Goal: Task Accomplishment & Management: Manage account settings

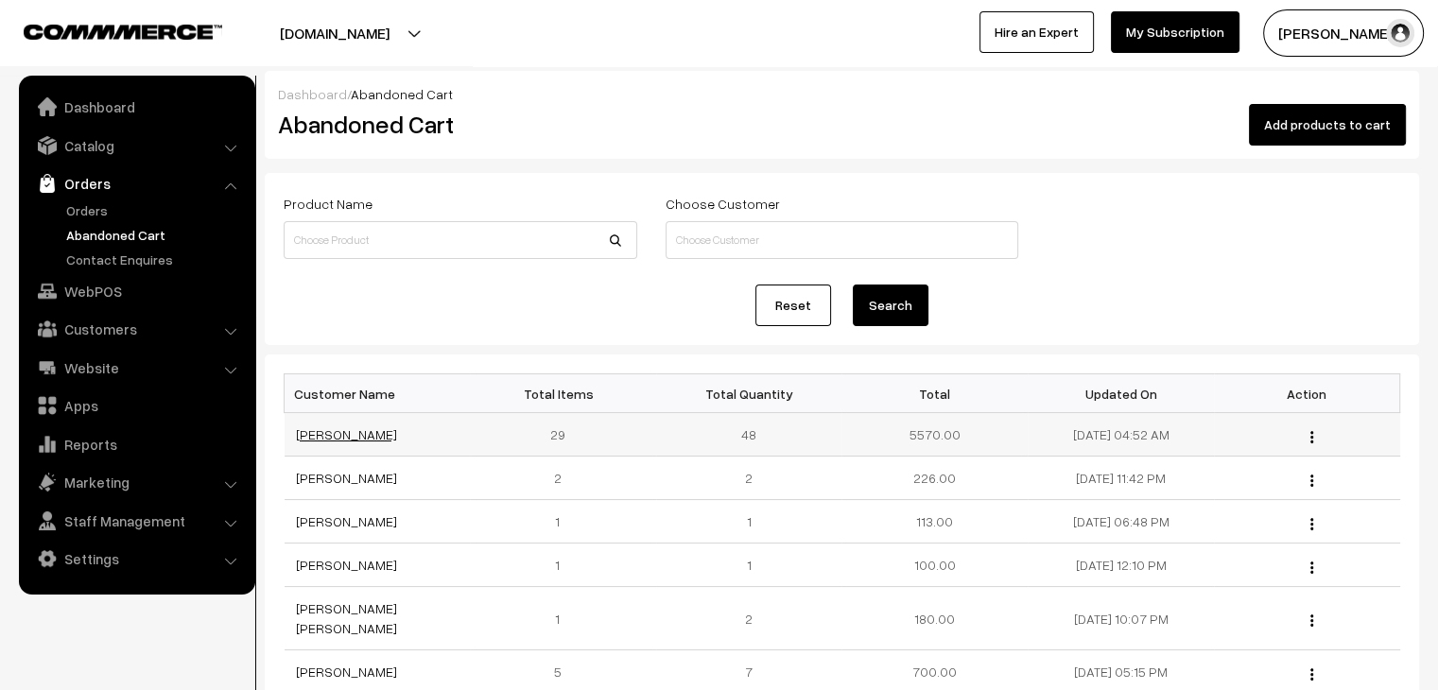
click at [336, 432] on link "[PERSON_NAME]" at bounding box center [346, 434] width 101 height 16
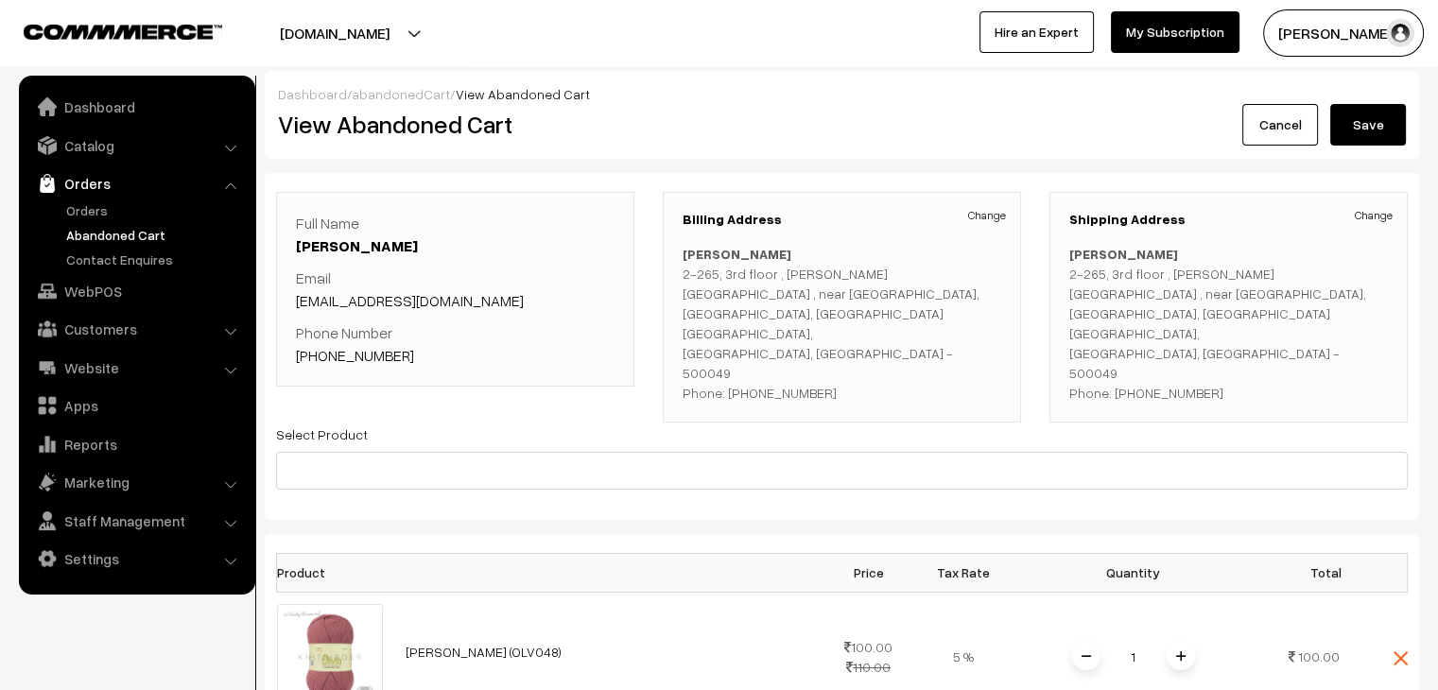
click at [429, 261] on div "Full Name Darakshan Musharraf Email darakshanmusaraff@gmail.com Phone Number +9…" at bounding box center [455, 289] width 319 height 155
click at [136, 205] on link "Orders" at bounding box center [154, 210] width 187 height 20
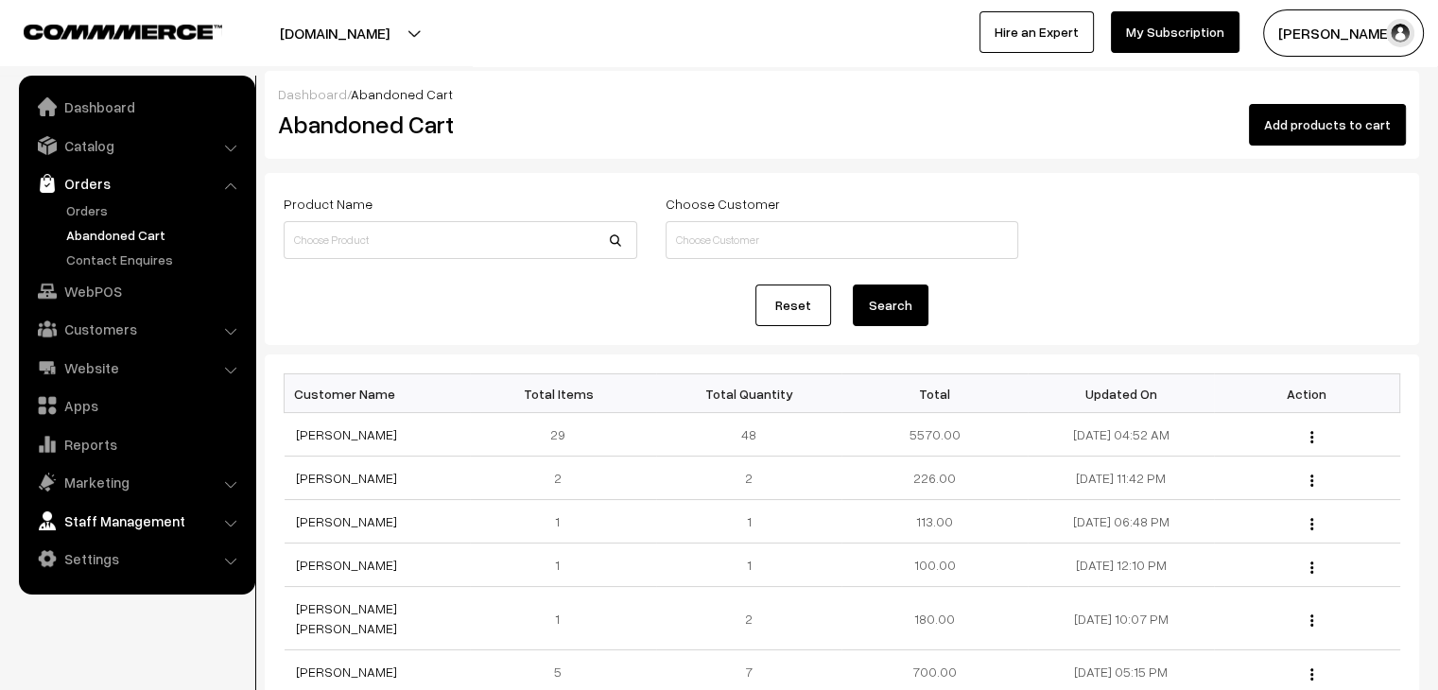
click at [106, 530] on link "Staff Management" at bounding box center [136, 521] width 225 height 34
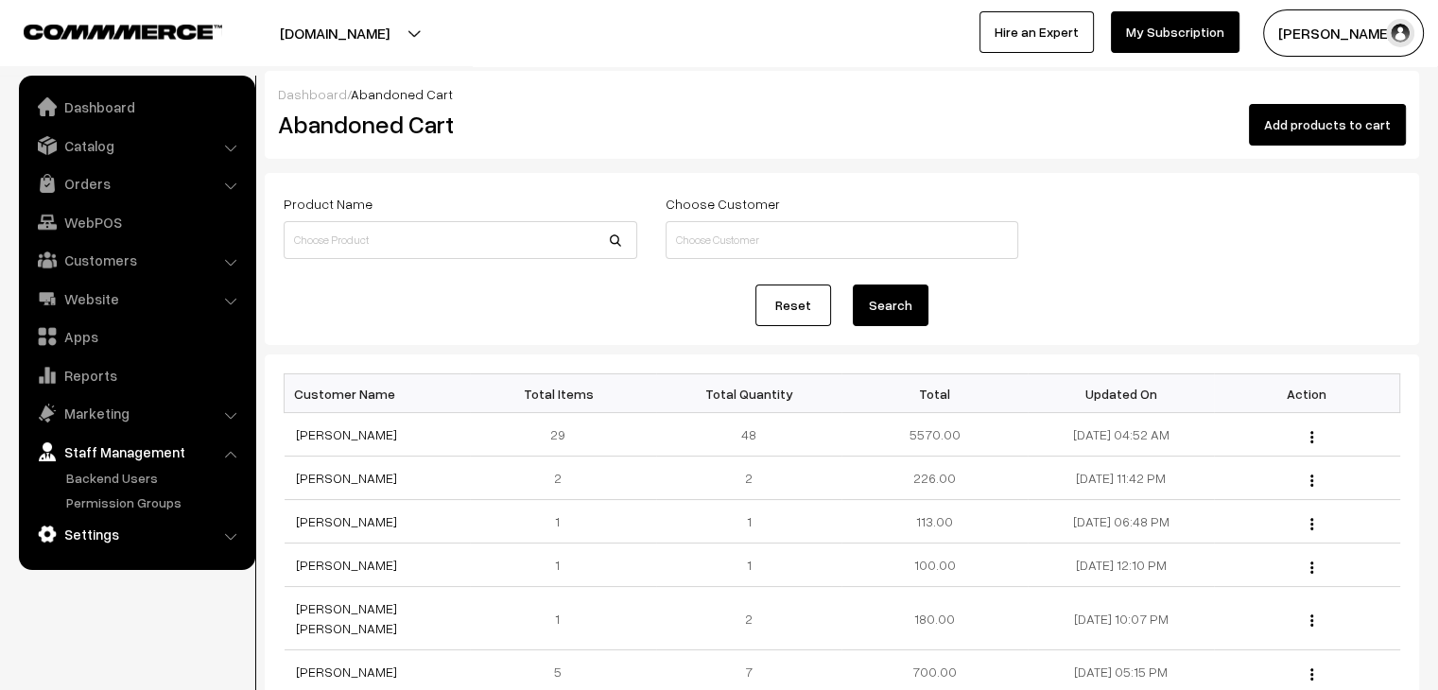
click at [100, 546] on link "Settings" at bounding box center [136, 534] width 225 height 34
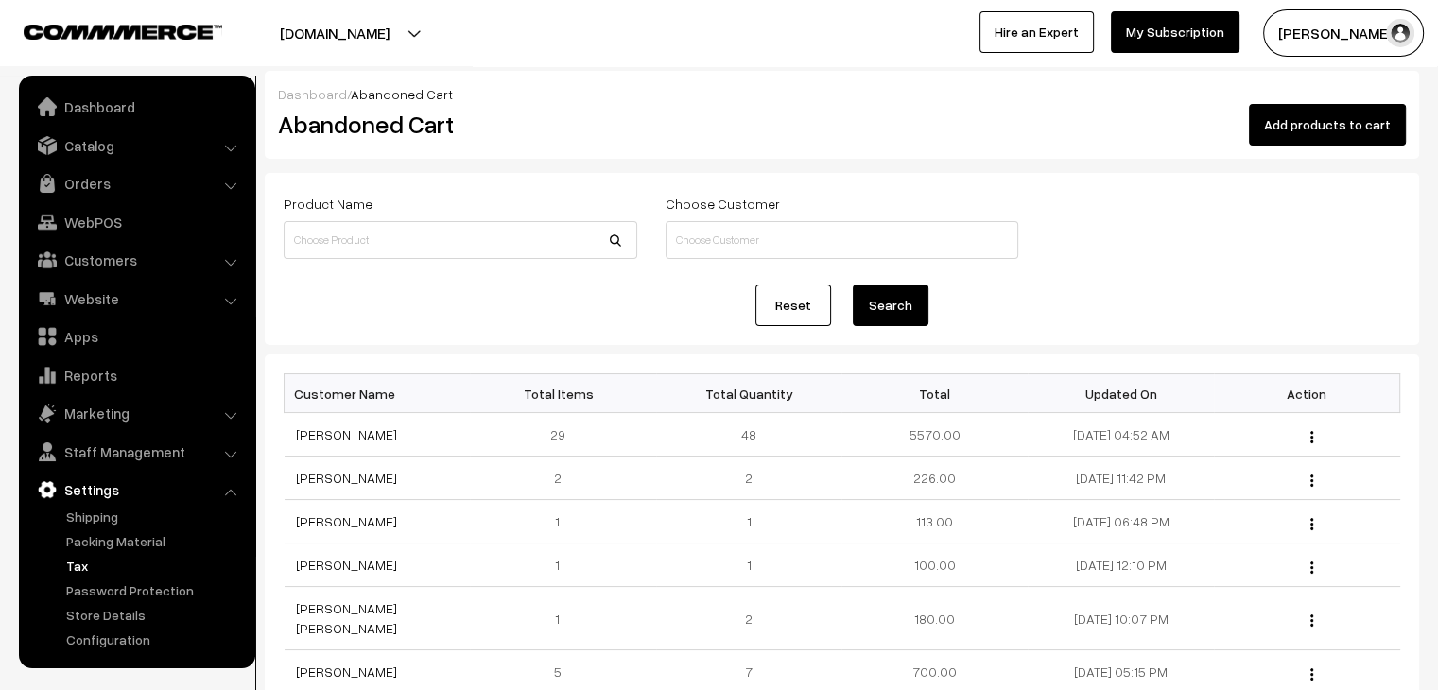
click at [94, 575] on link "Tax" at bounding box center [154, 566] width 187 height 20
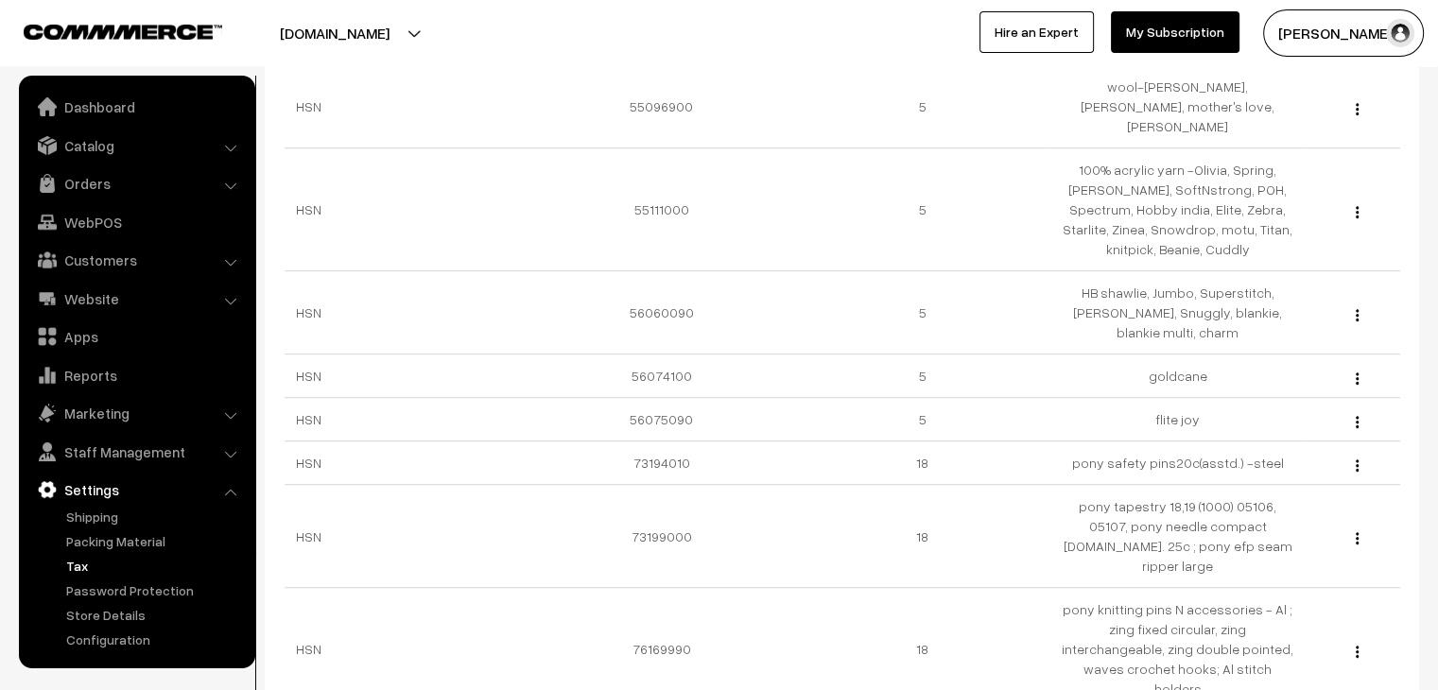
scroll to position [1075, 0]
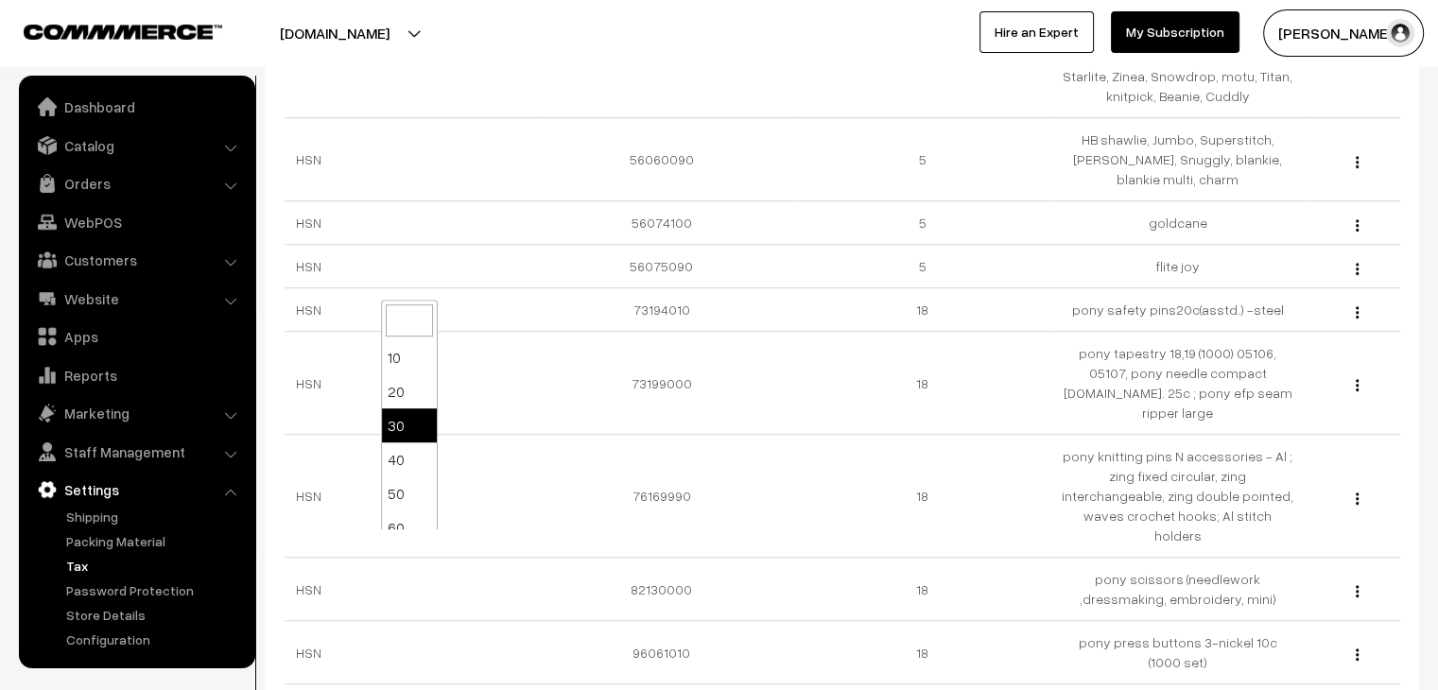
select select "100"
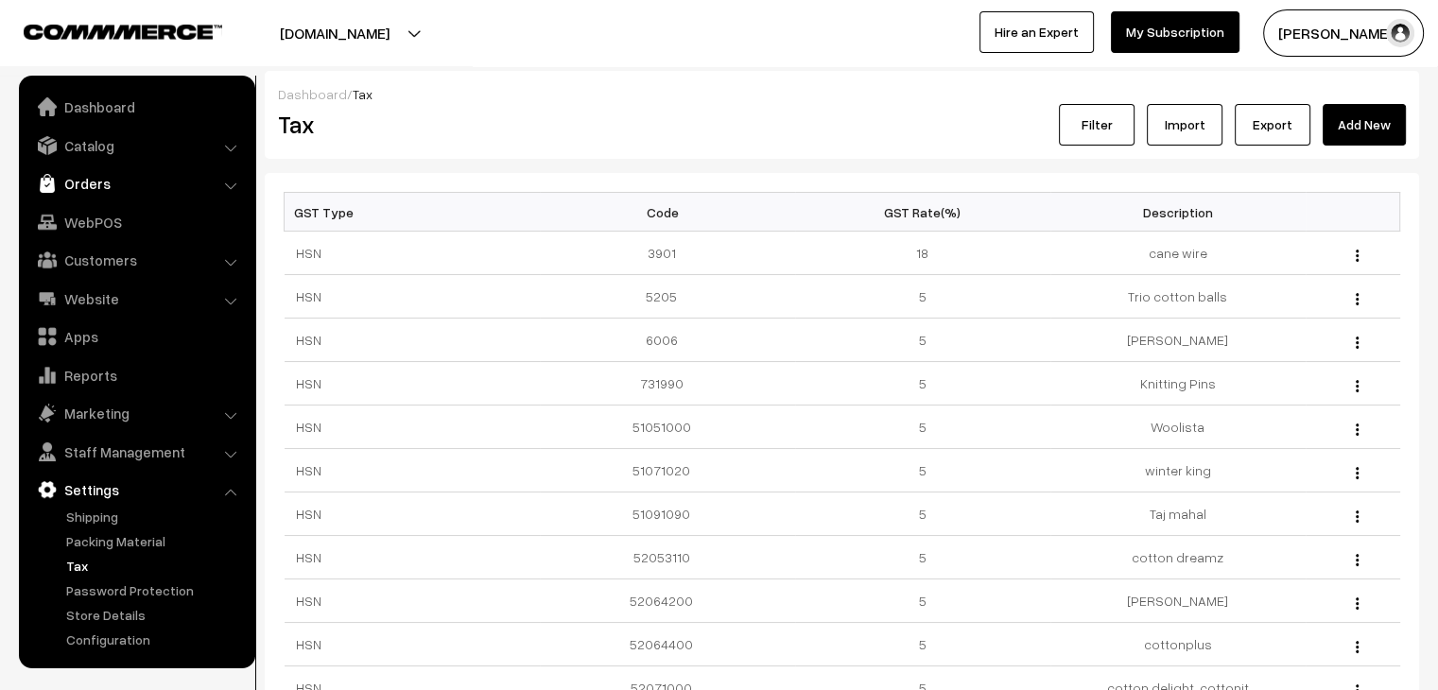
click at [109, 186] on link "Orders" at bounding box center [136, 183] width 225 height 34
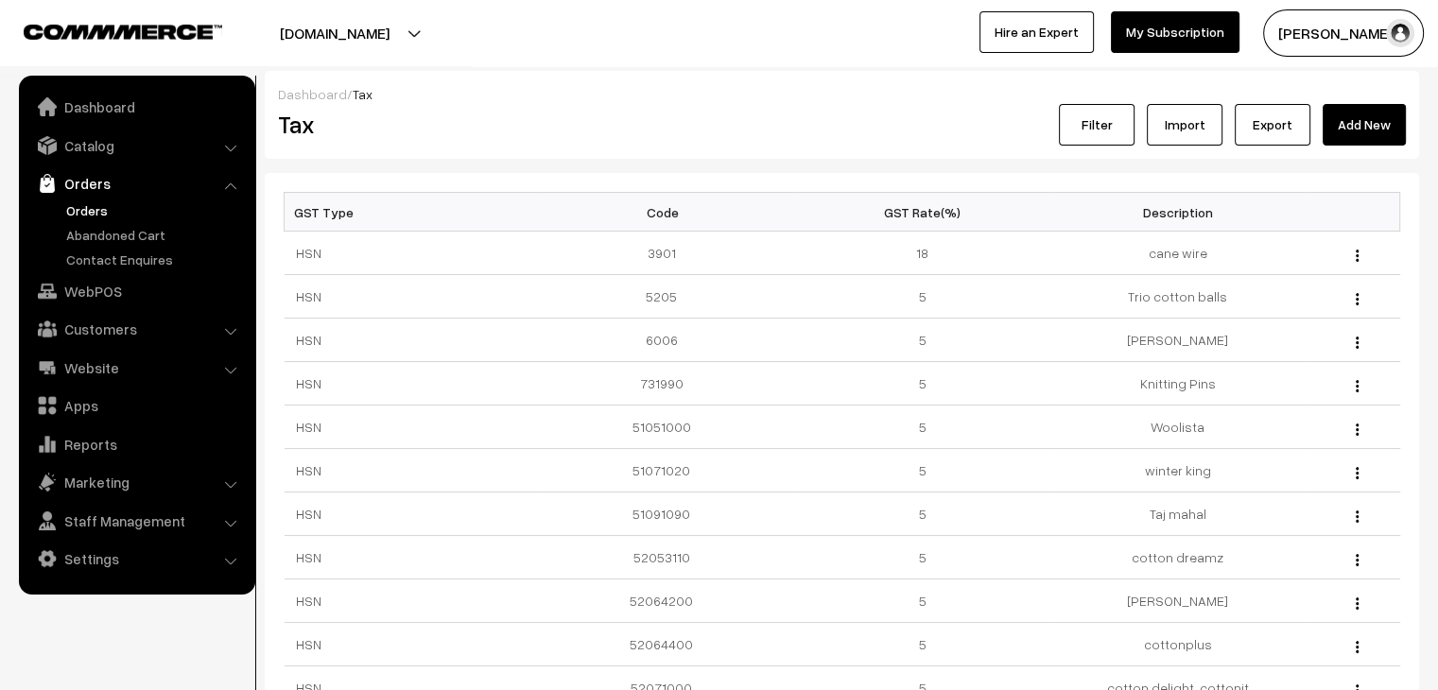
click at [91, 213] on link "Orders" at bounding box center [154, 210] width 187 height 20
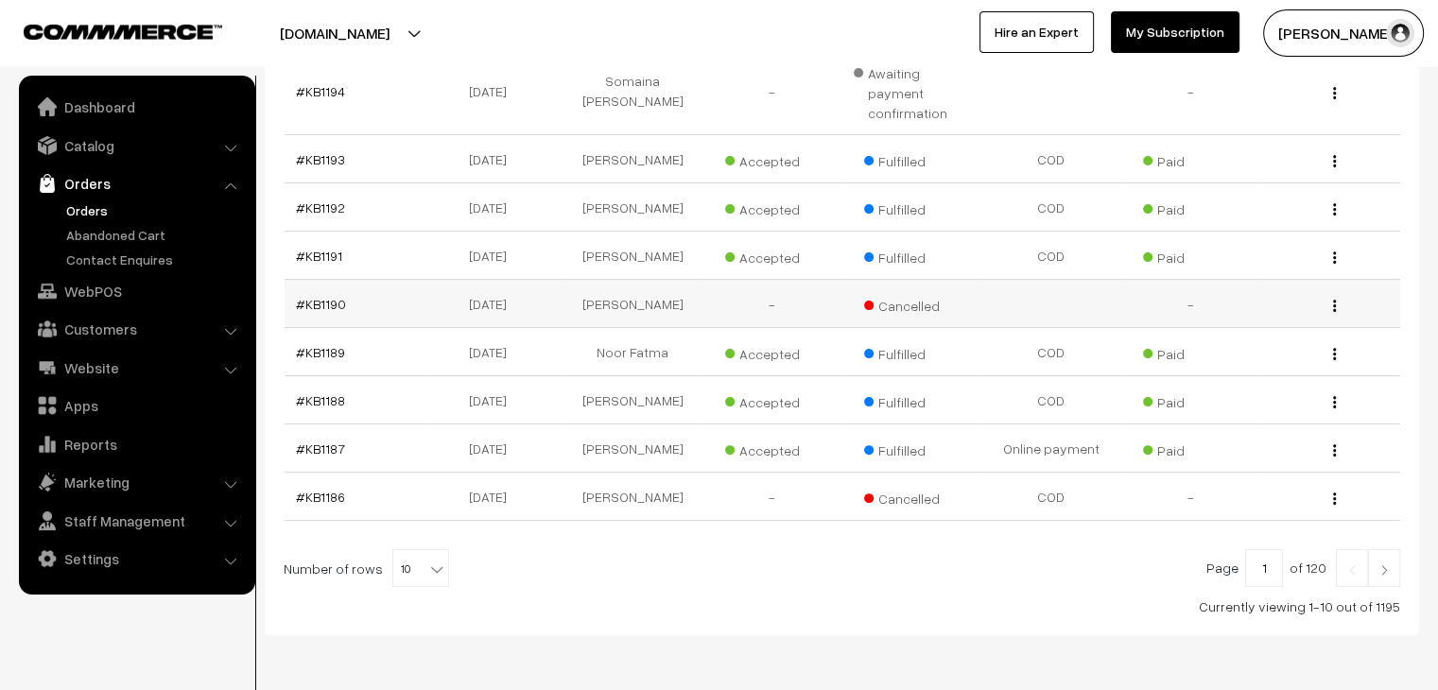
scroll to position [467, 0]
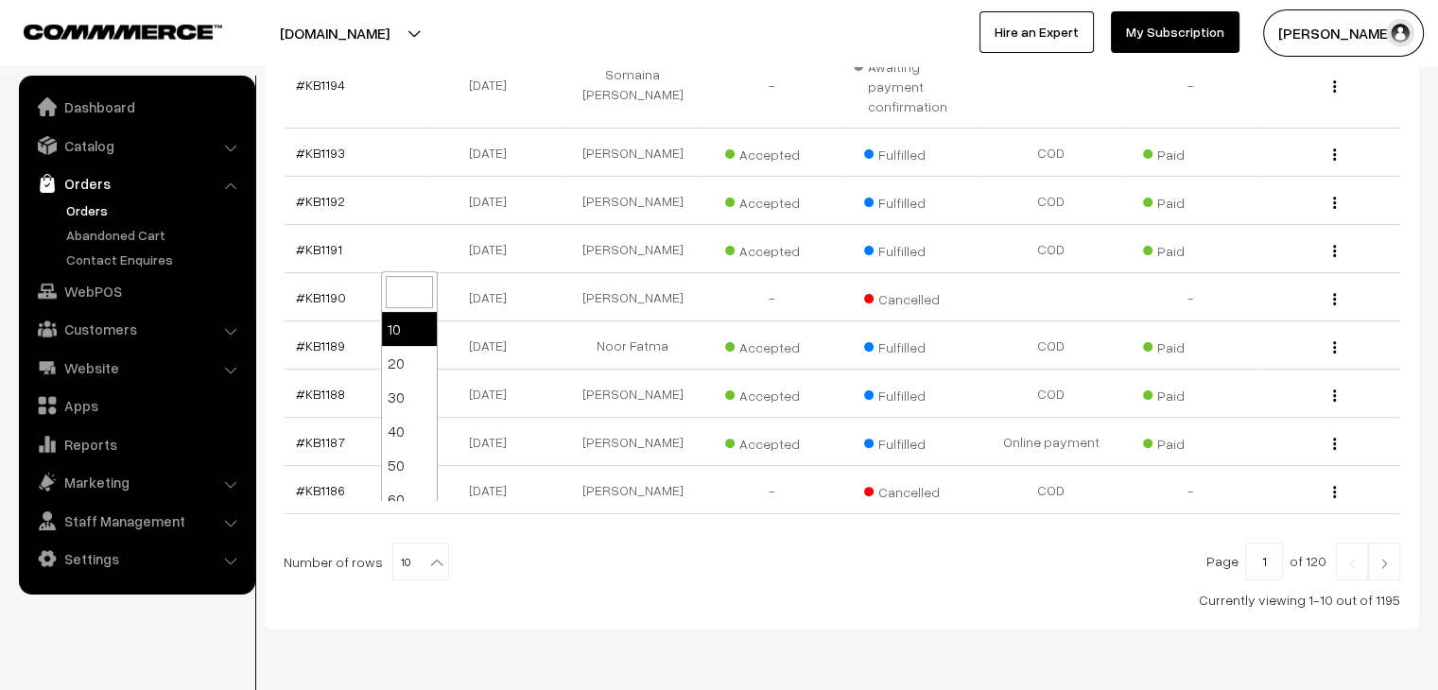
click at [412, 543] on span "10" at bounding box center [420, 562] width 55 height 38
click at [318, 434] on link "#KB1187" at bounding box center [320, 442] width 49 height 16
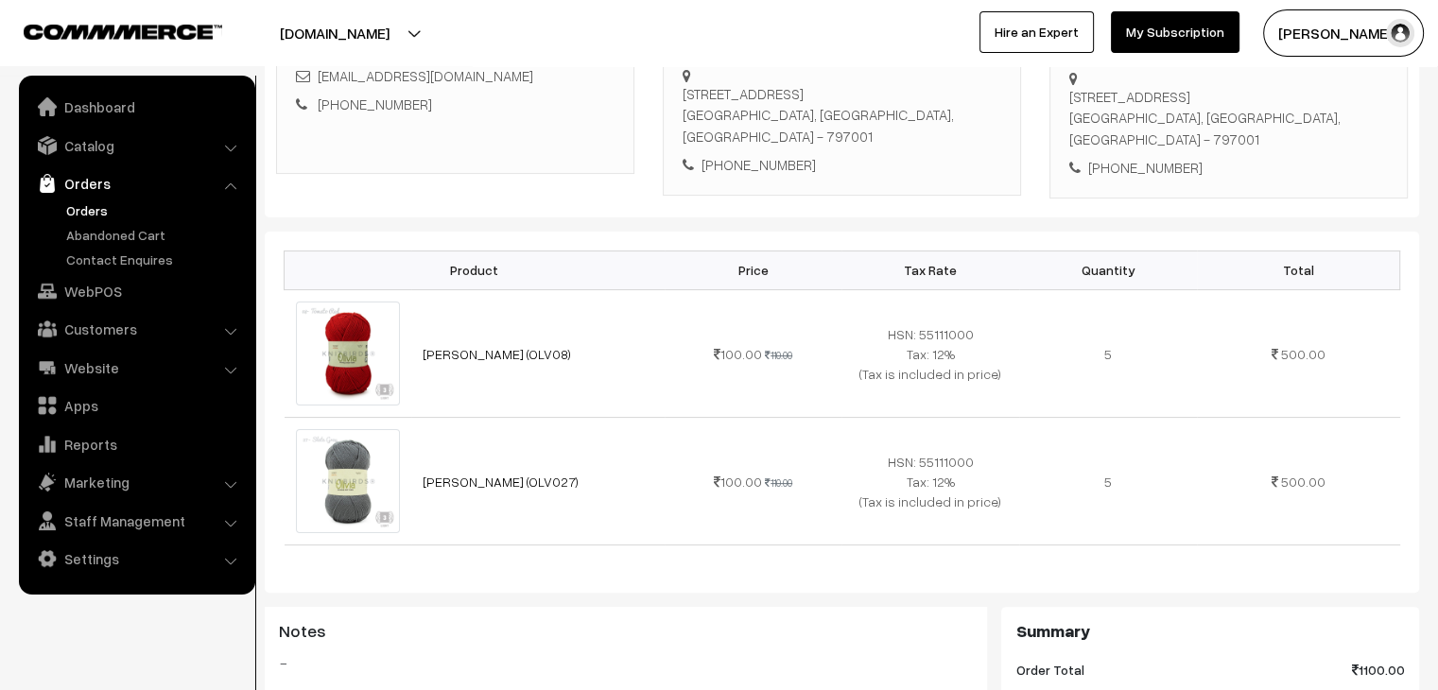
scroll to position [361, 0]
click at [104, 210] on link "Orders" at bounding box center [154, 210] width 187 height 20
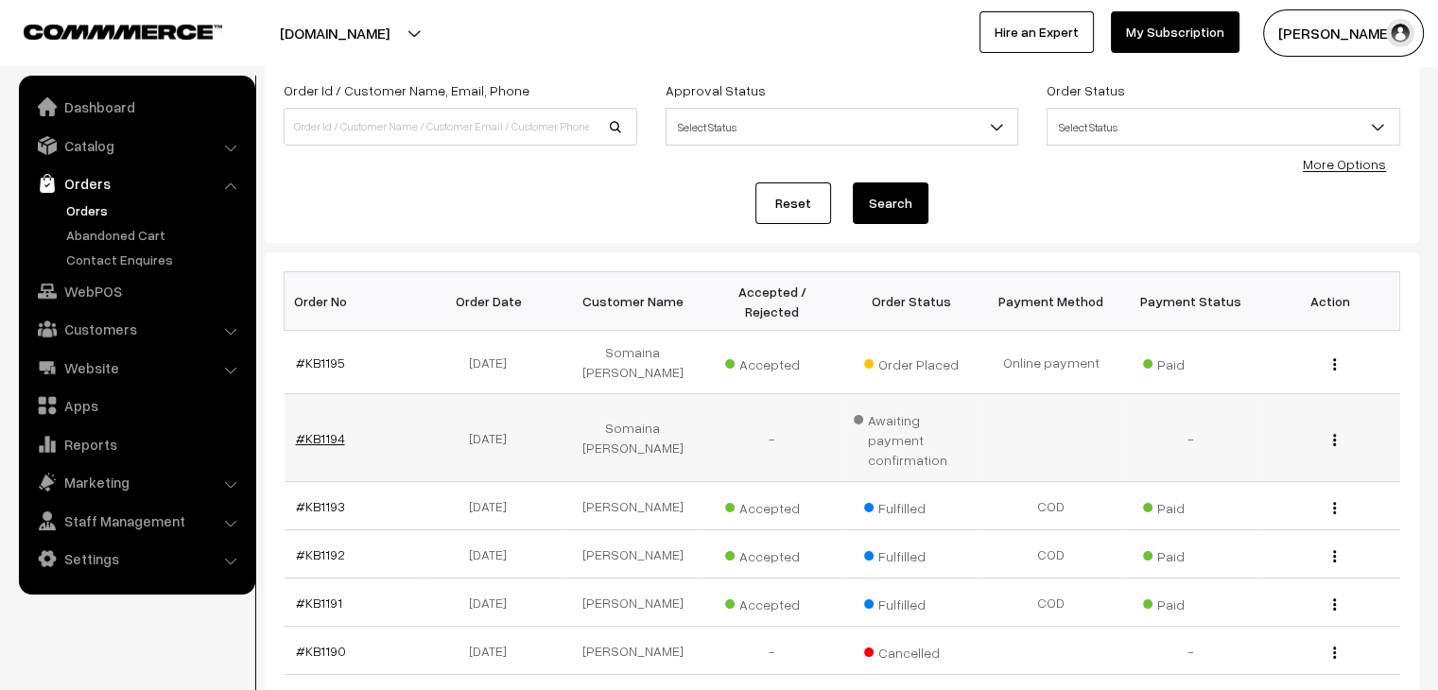
scroll to position [129, 0]
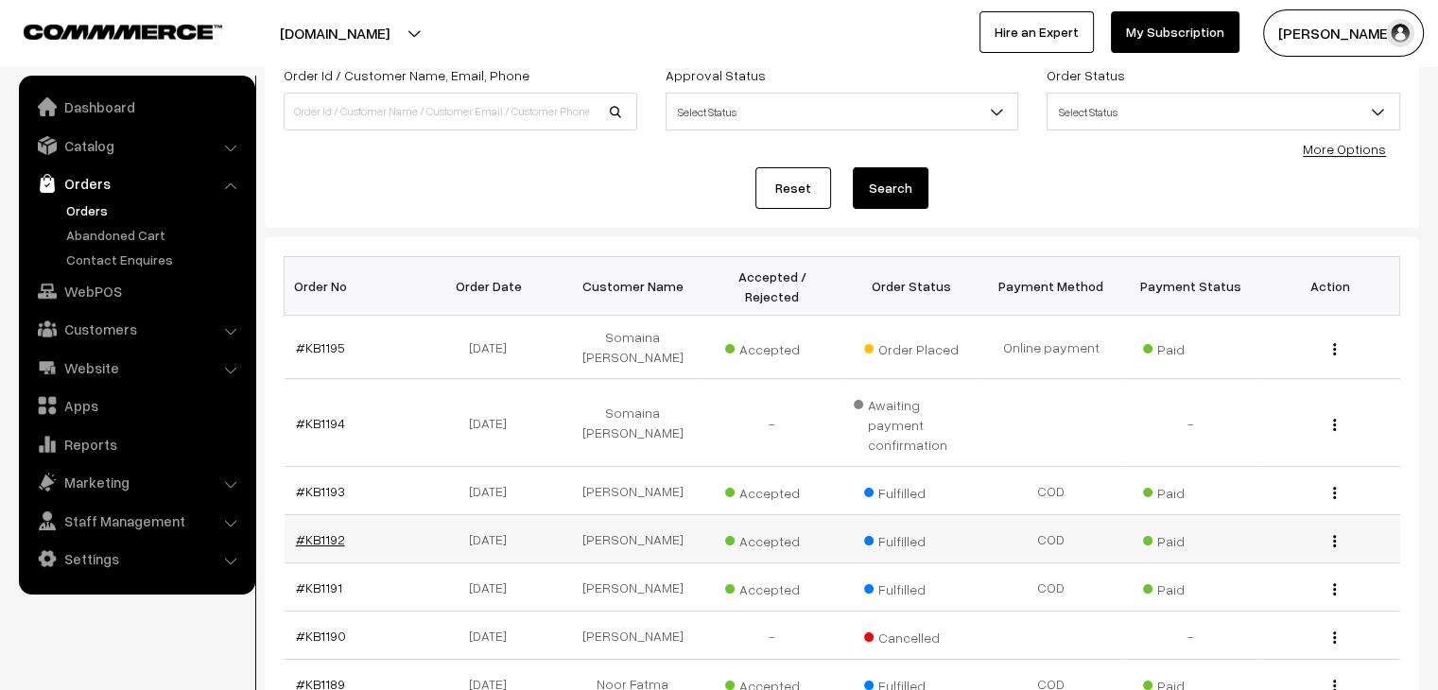
click at [306, 531] on link "#KB1192" at bounding box center [320, 539] width 49 height 16
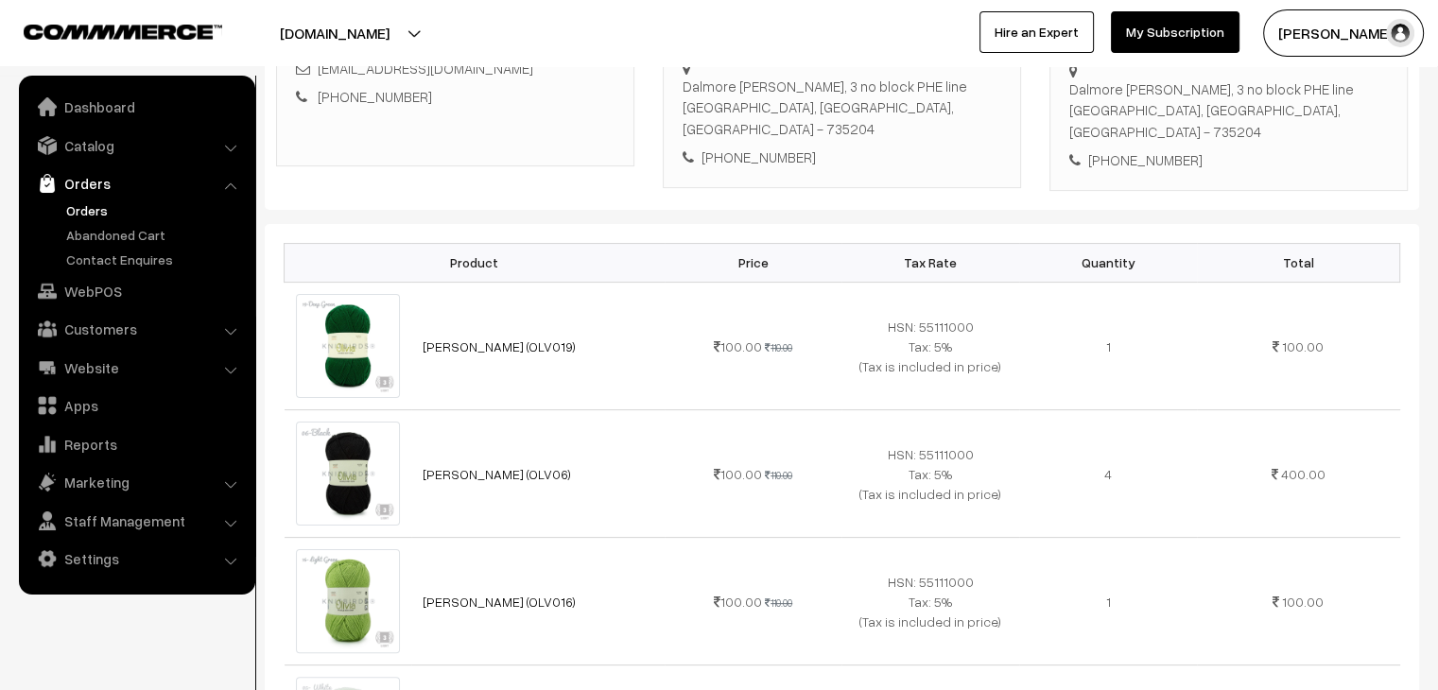
scroll to position [308, 0]
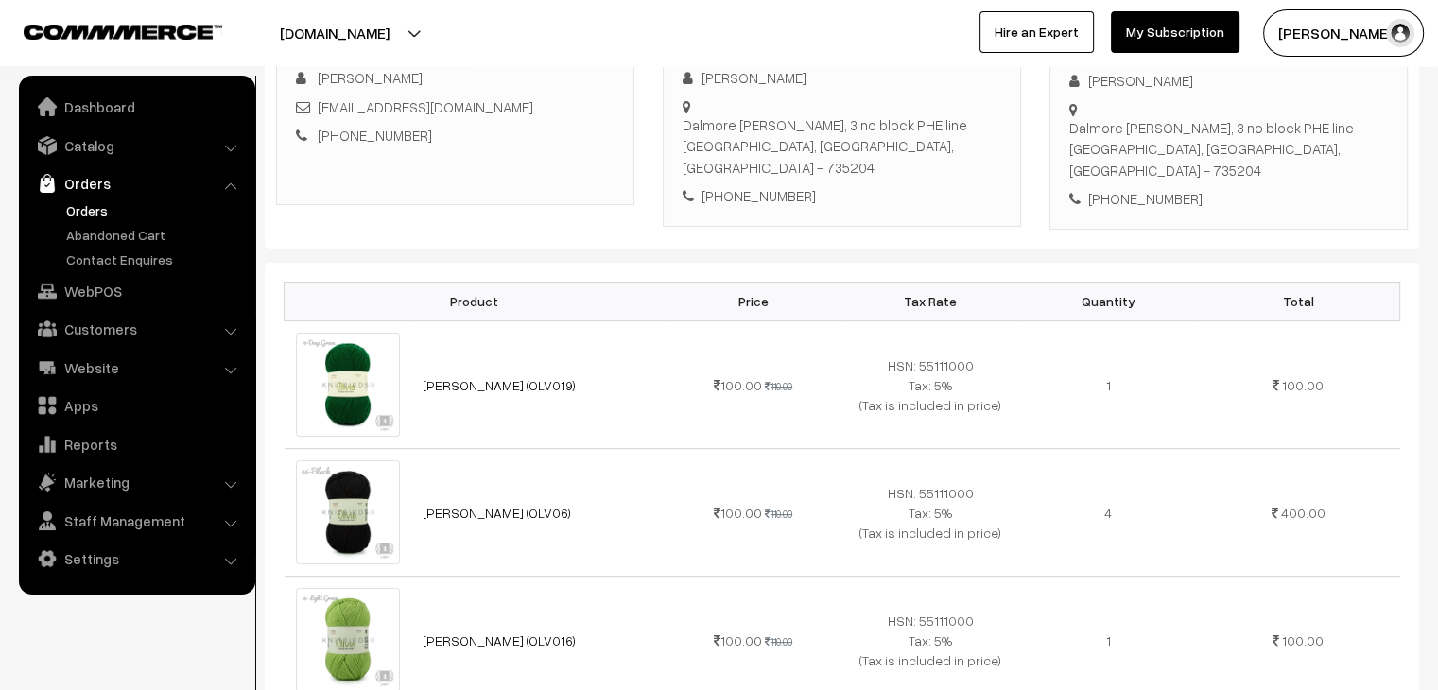
click at [95, 205] on link "Orders" at bounding box center [154, 210] width 187 height 20
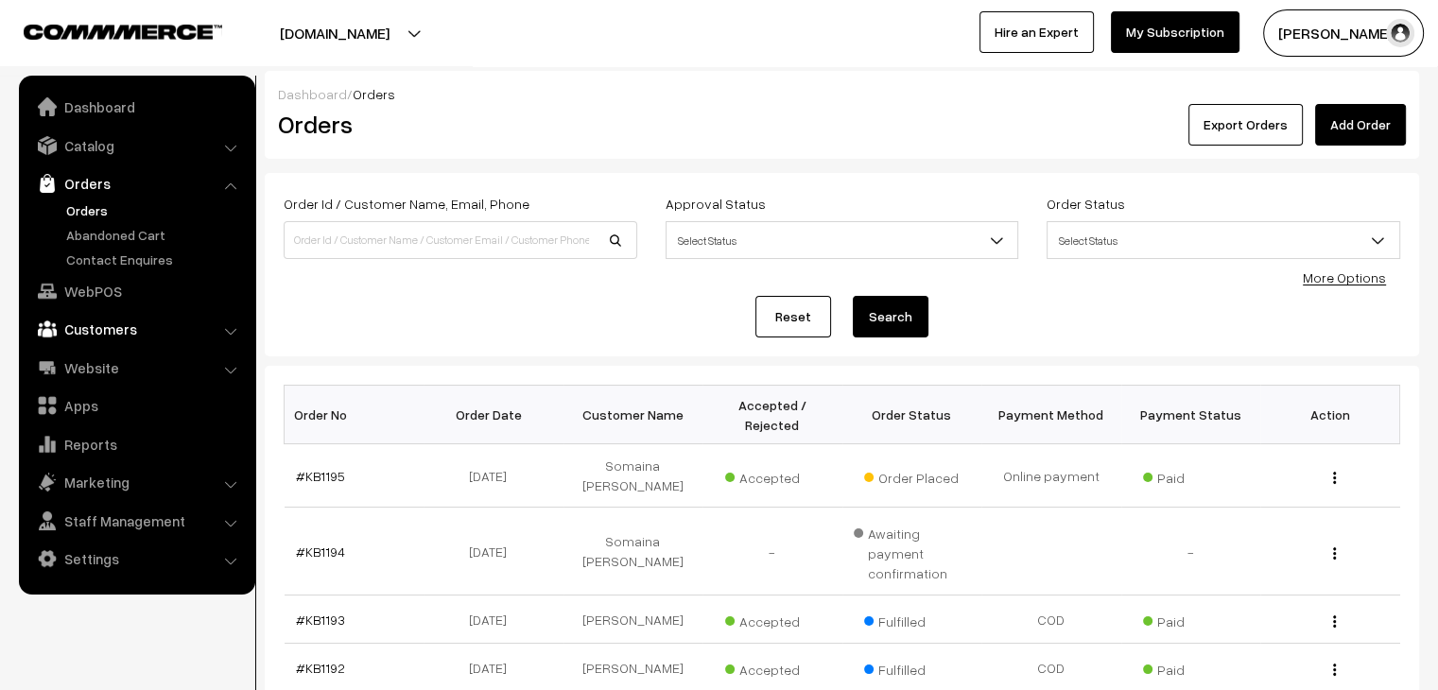
click at [114, 326] on link "Customers" at bounding box center [136, 329] width 225 height 34
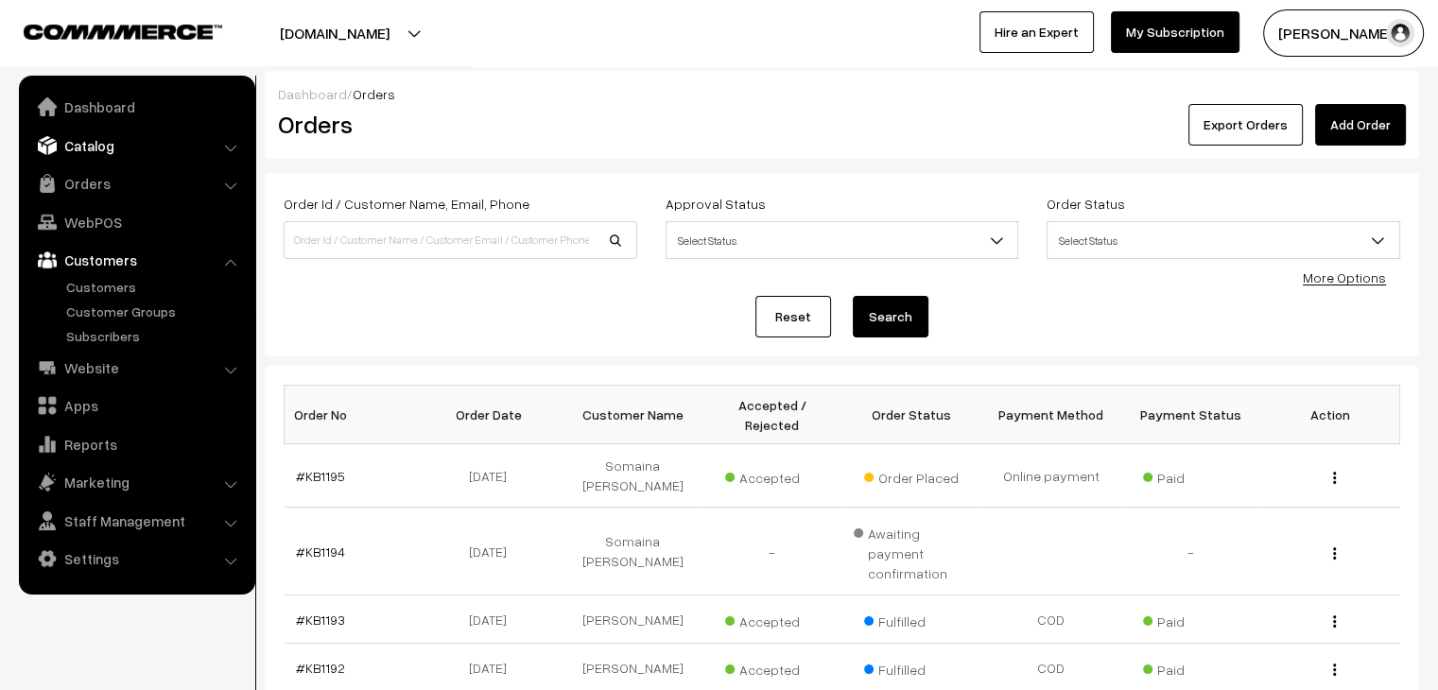
click at [113, 140] on link "Catalog" at bounding box center [136, 146] width 225 height 34
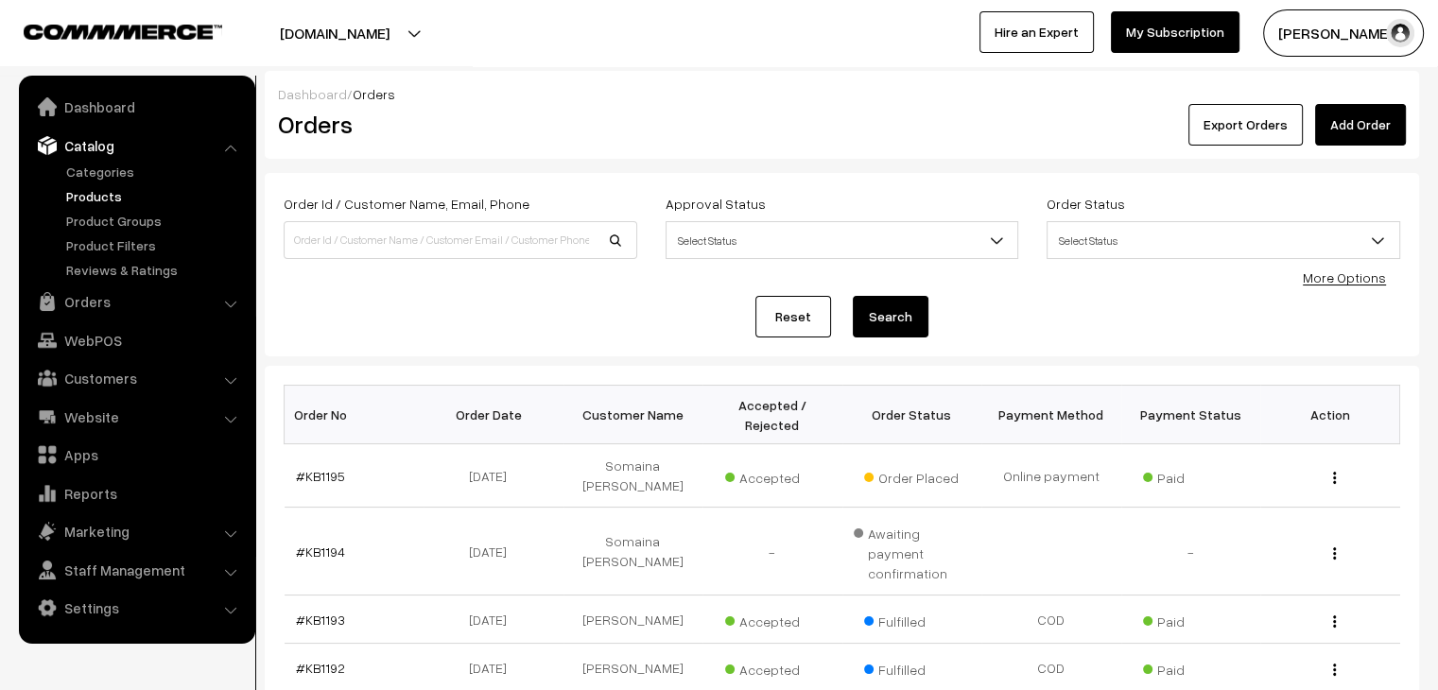
click at [112, 195] on link "Products" at bounding box center [154, 196] width 187 height 20
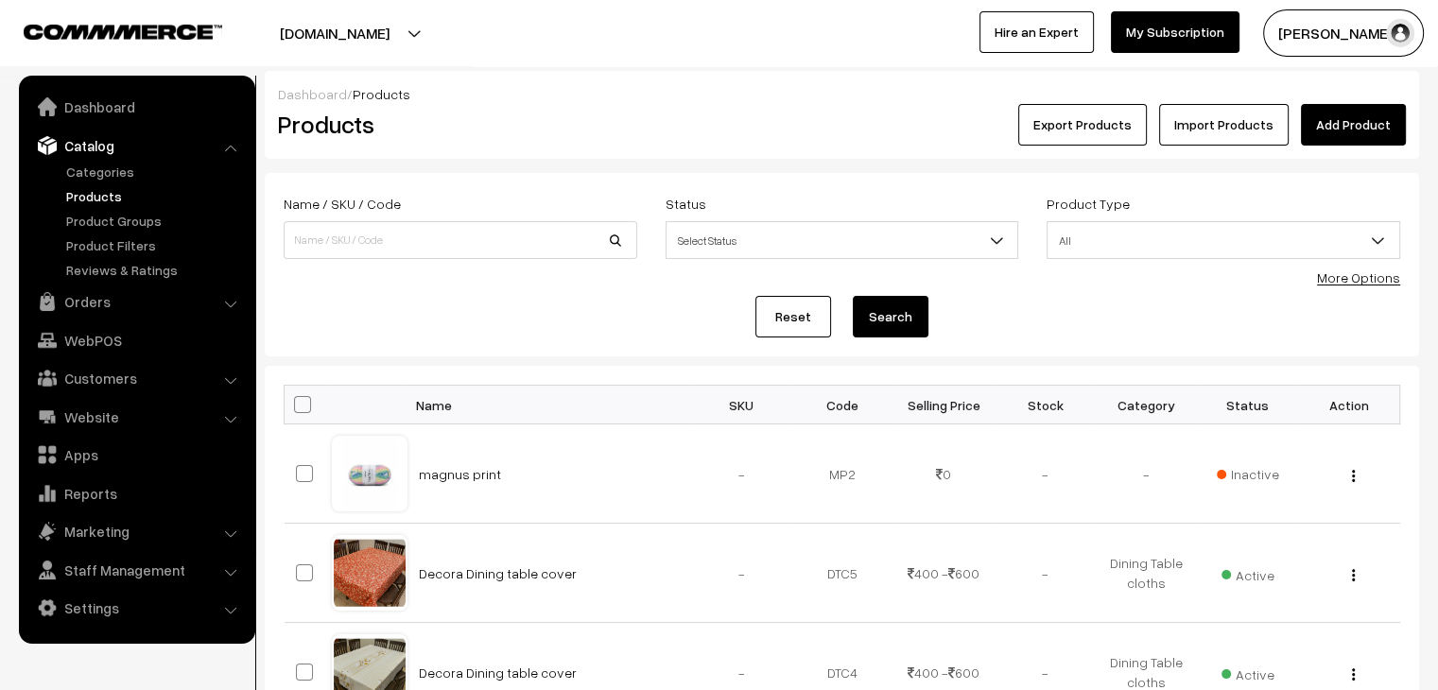
click at [414, 224] on input at bounding box center [461, 240] width 354 height 38
type input "[PERSON_NAME]"
click at [853, 296] on button "Search" at bounding box center [891, 317] width 76 height 42
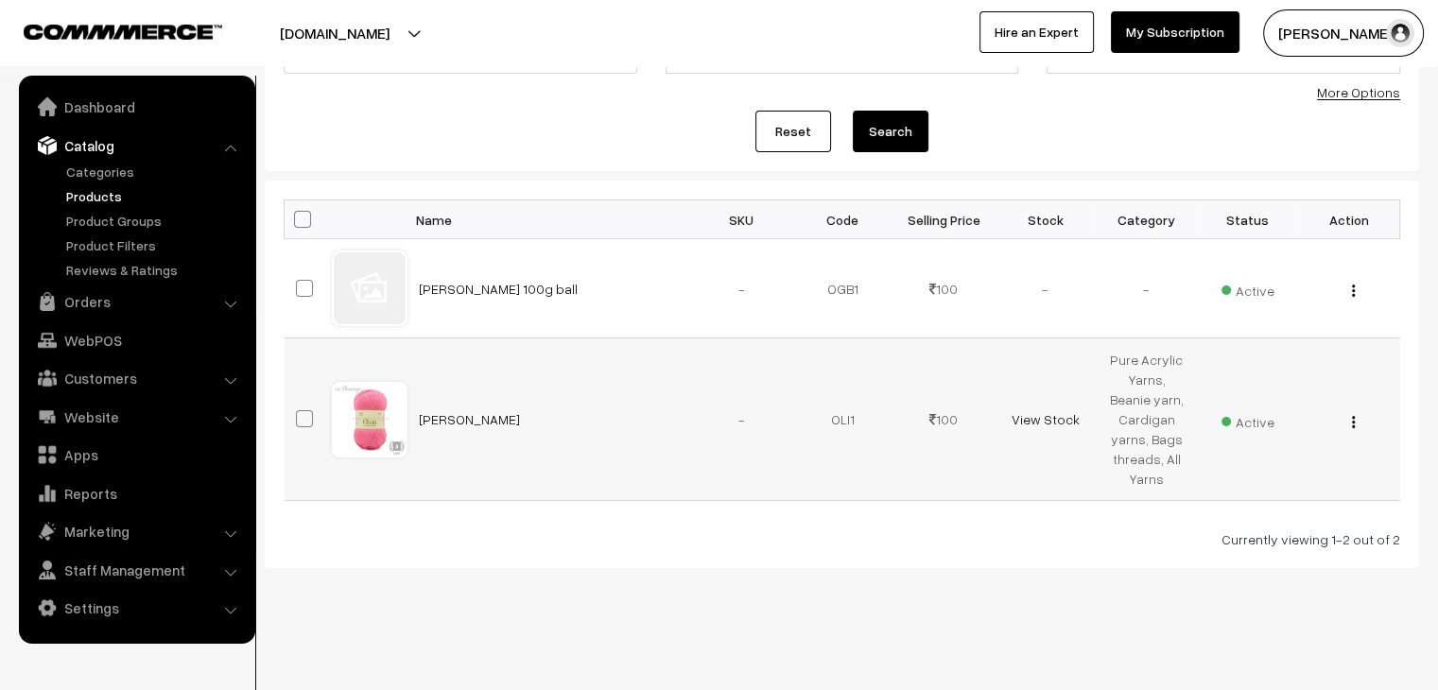
click at [1352, 422] on img "button" at bounding box center [1353, 422] width 3 height 12
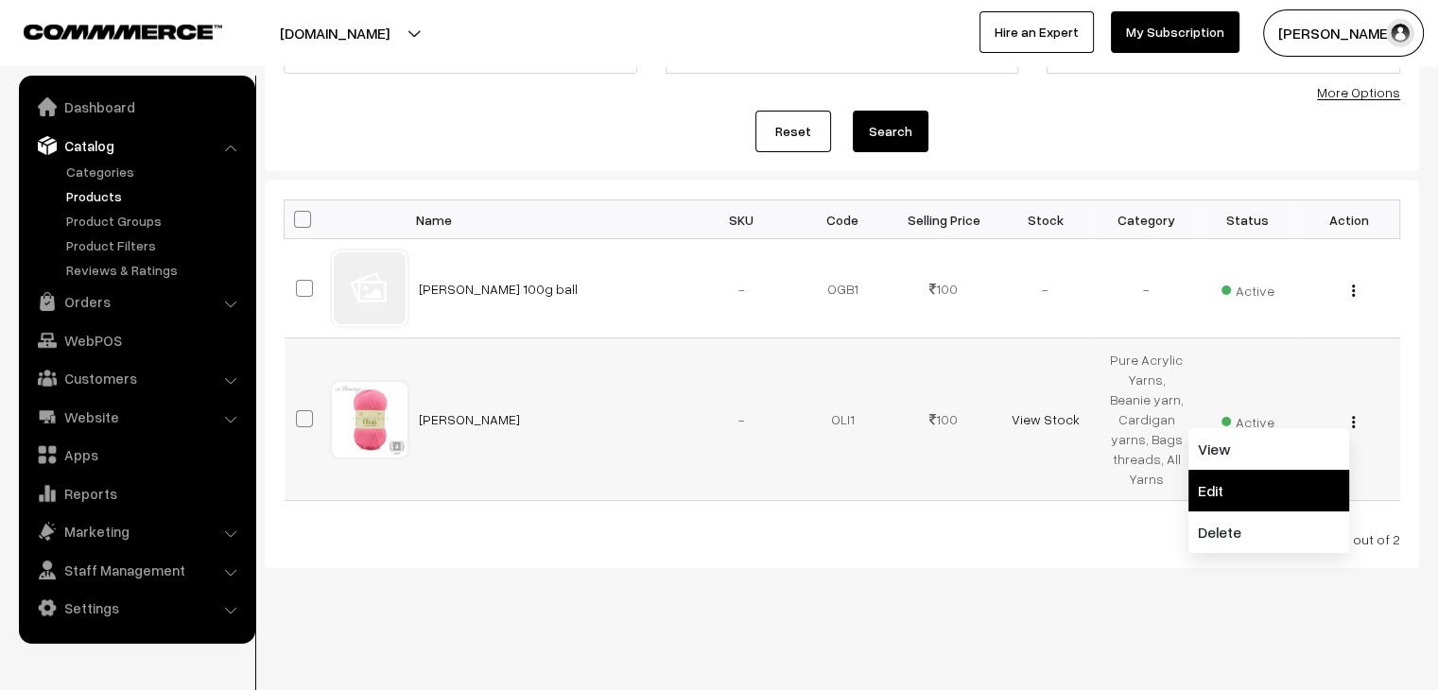
click at [1285, 470] on link "Edit" at bounding box center [1268, 491] width 161 height 42
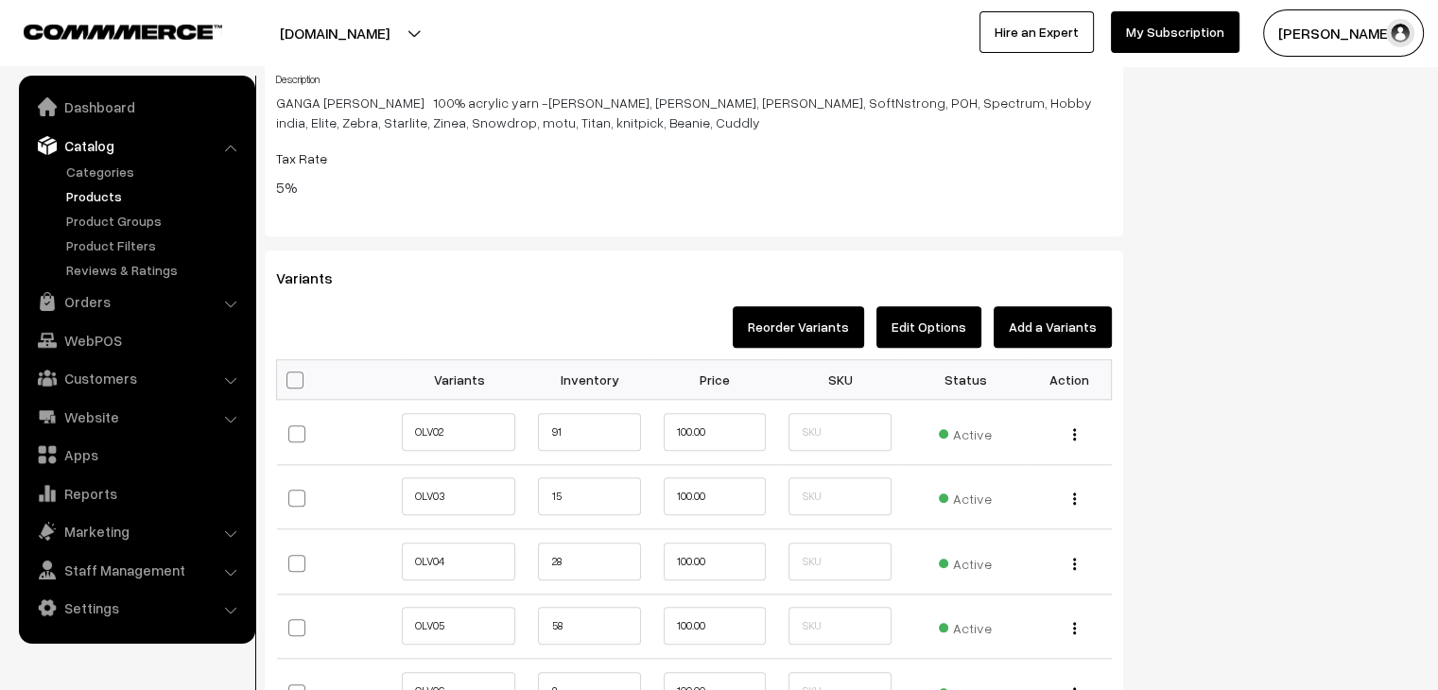
scroll to position [1811, 0]
click at [923, 334] on button "Edit Options" at bounding box center [928, 326] width 105 height 42
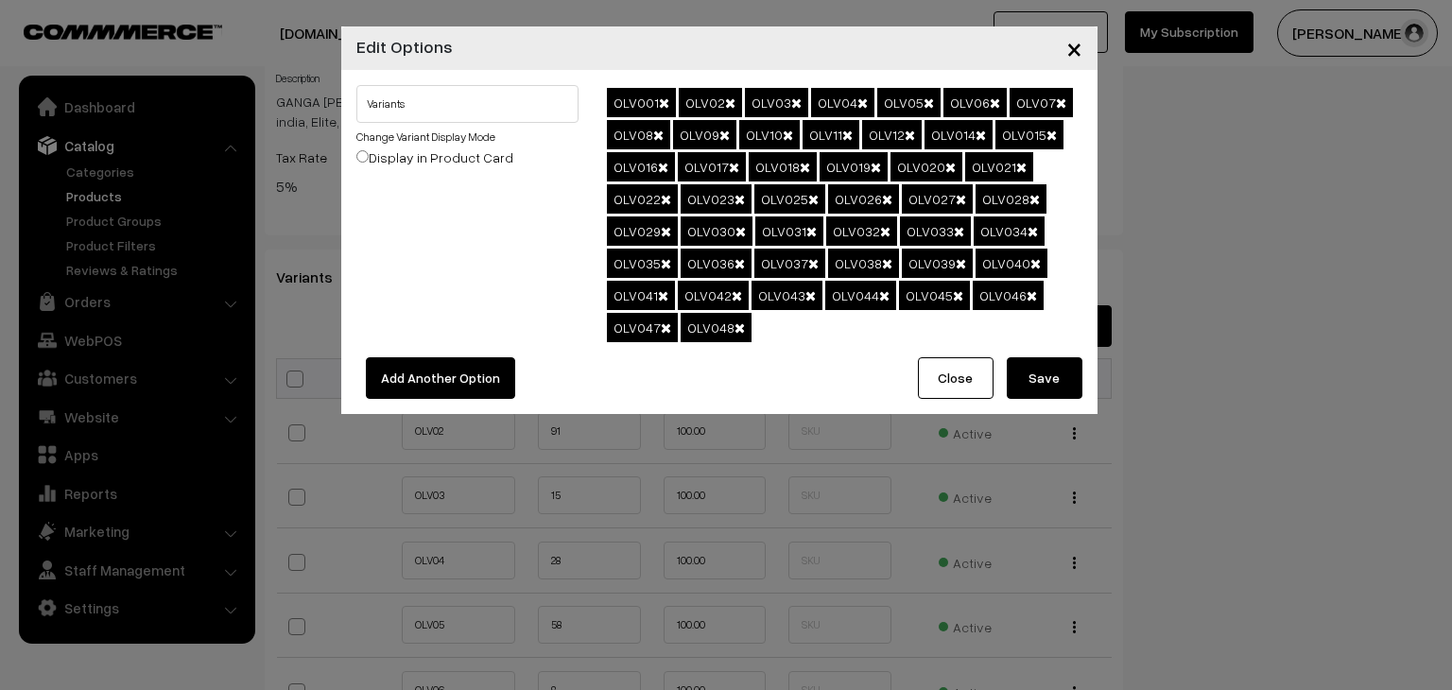
click at [484, 371] on button "Add Another Option" at bounding box center [440, 378] width 149 height 42
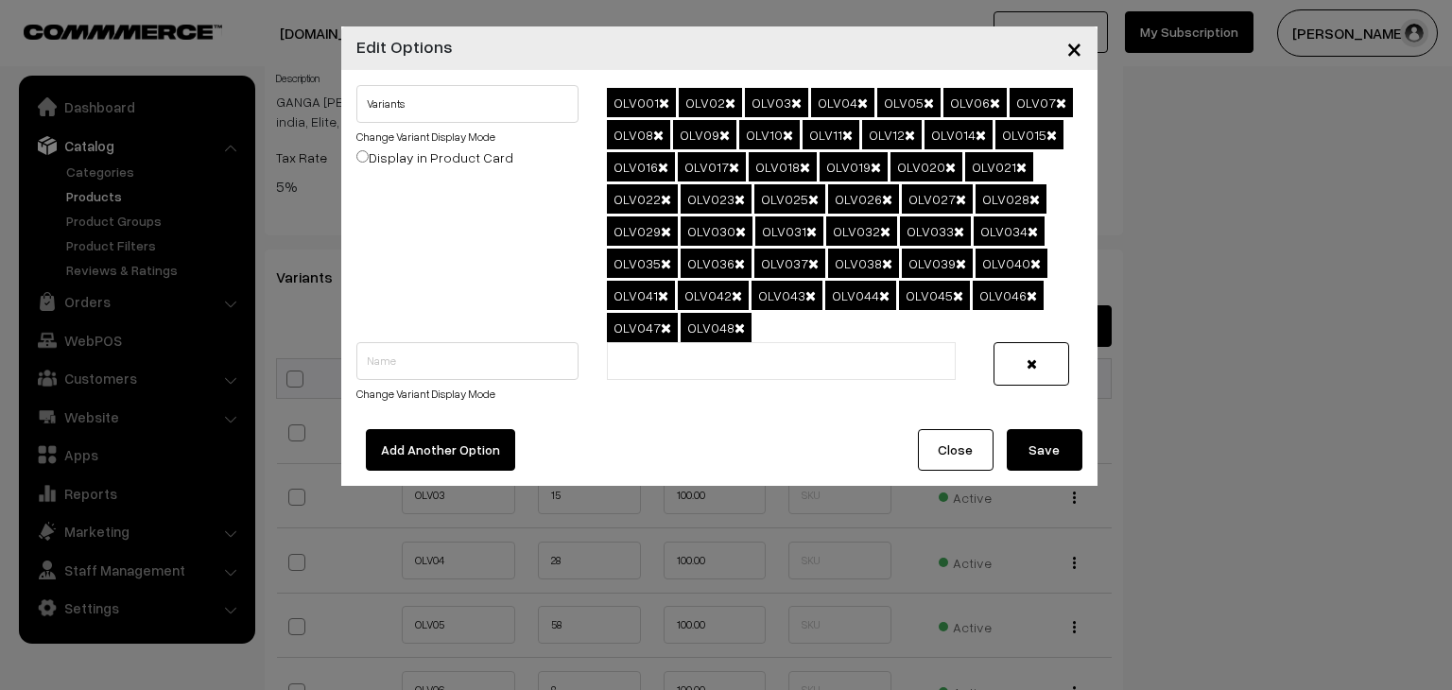
click at [1028, 359] on icon "button" at bounding box center [1031, 363] width 10 height 13
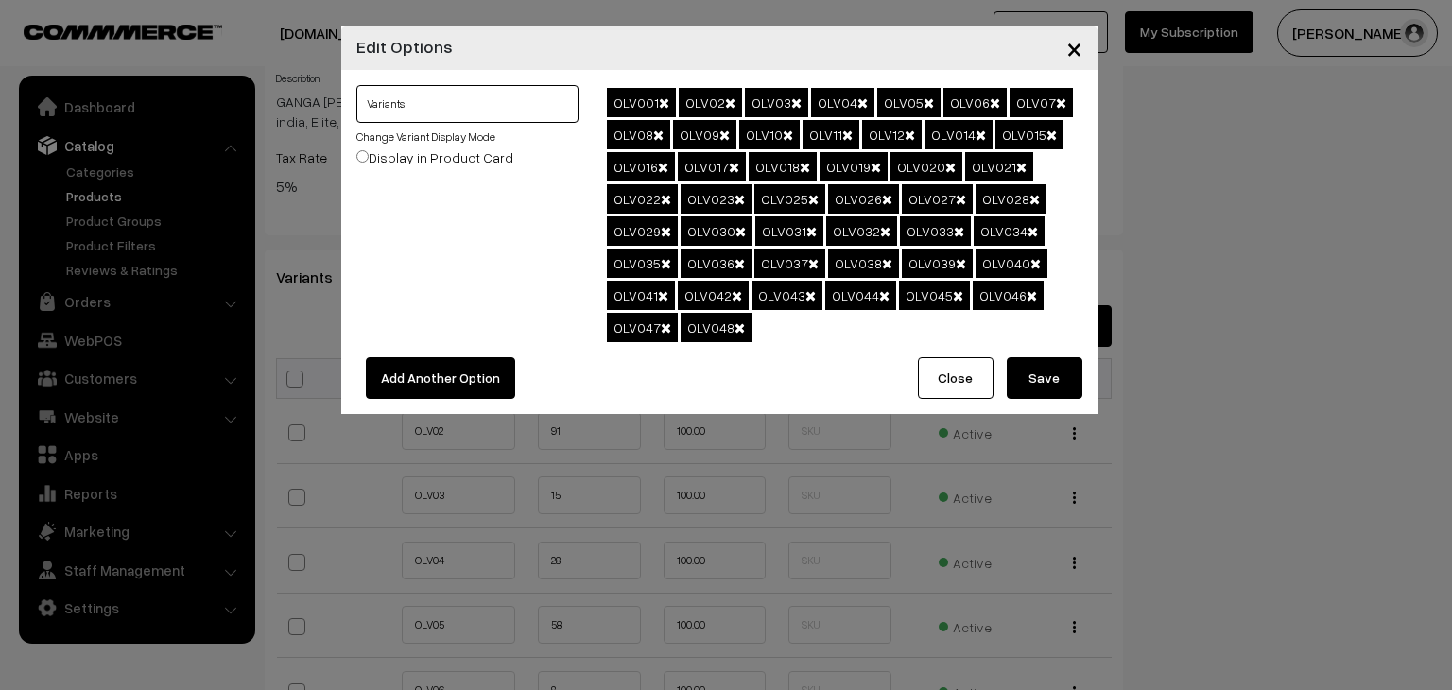
click at [526, 98] on input "Variants" at bounding box center [467, 104] width 223 height 38
click at [1068, 44] on span "×" at bounding box center [1074, 47] width 16 height 35
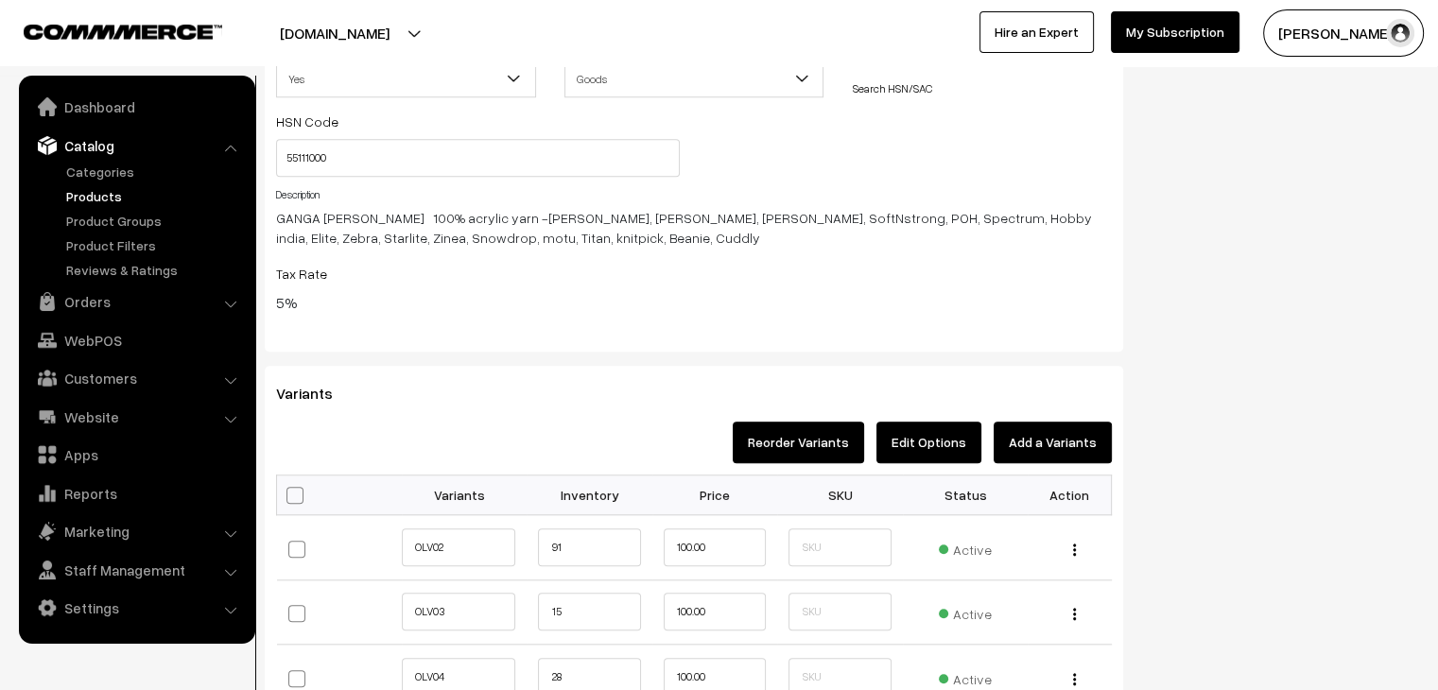
scroll to position [1694, 0]
click at [1072, 433] on button "Add a Variants" at bounding box center [1052, 443] width 118 height 42
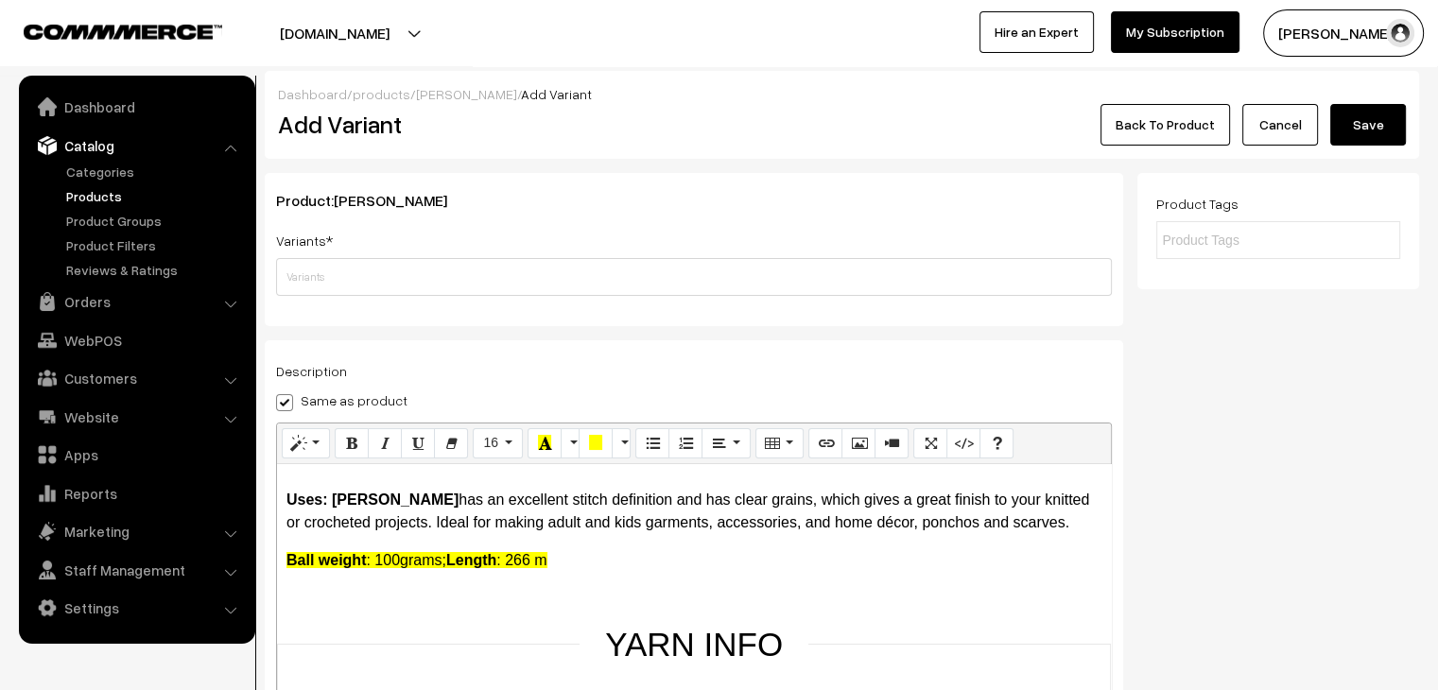
click at [1270, 122] on link "Cancel" at bounding box center [1280, 125] width 76 height 42
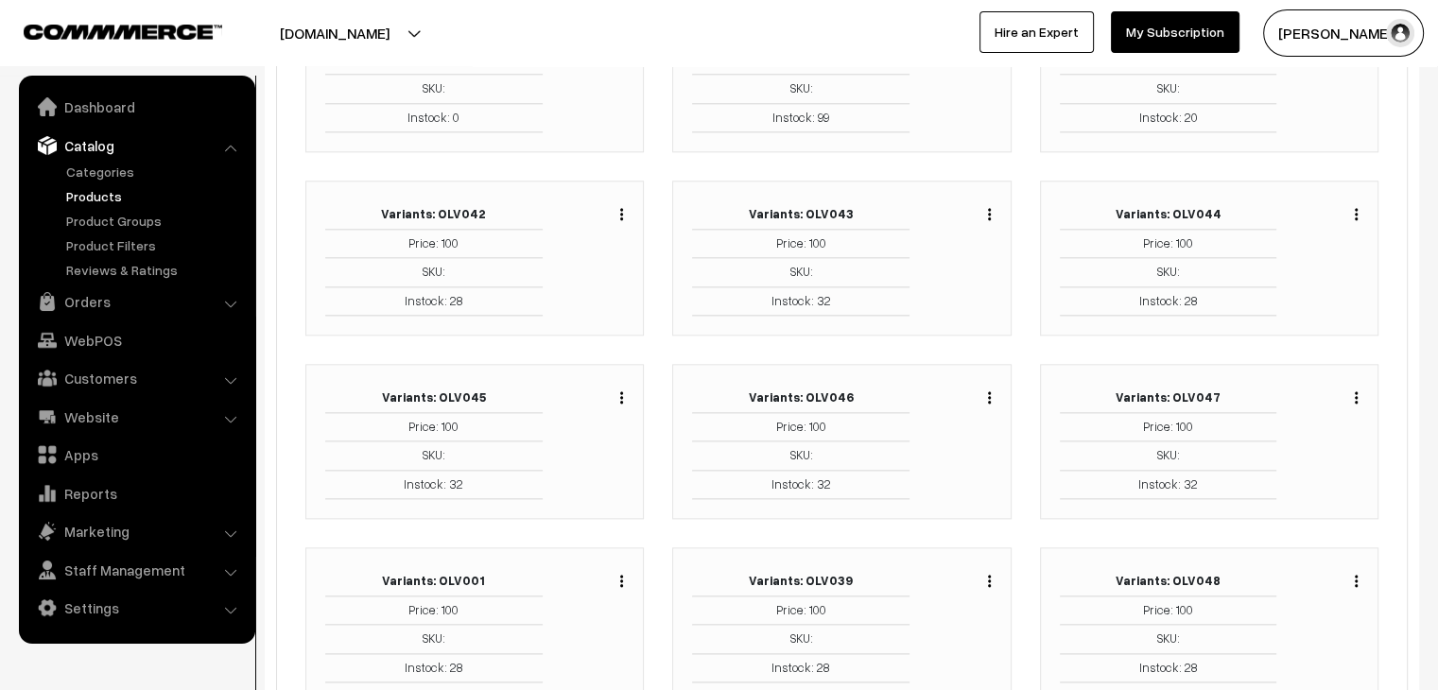
scroll to position [2162, 0]
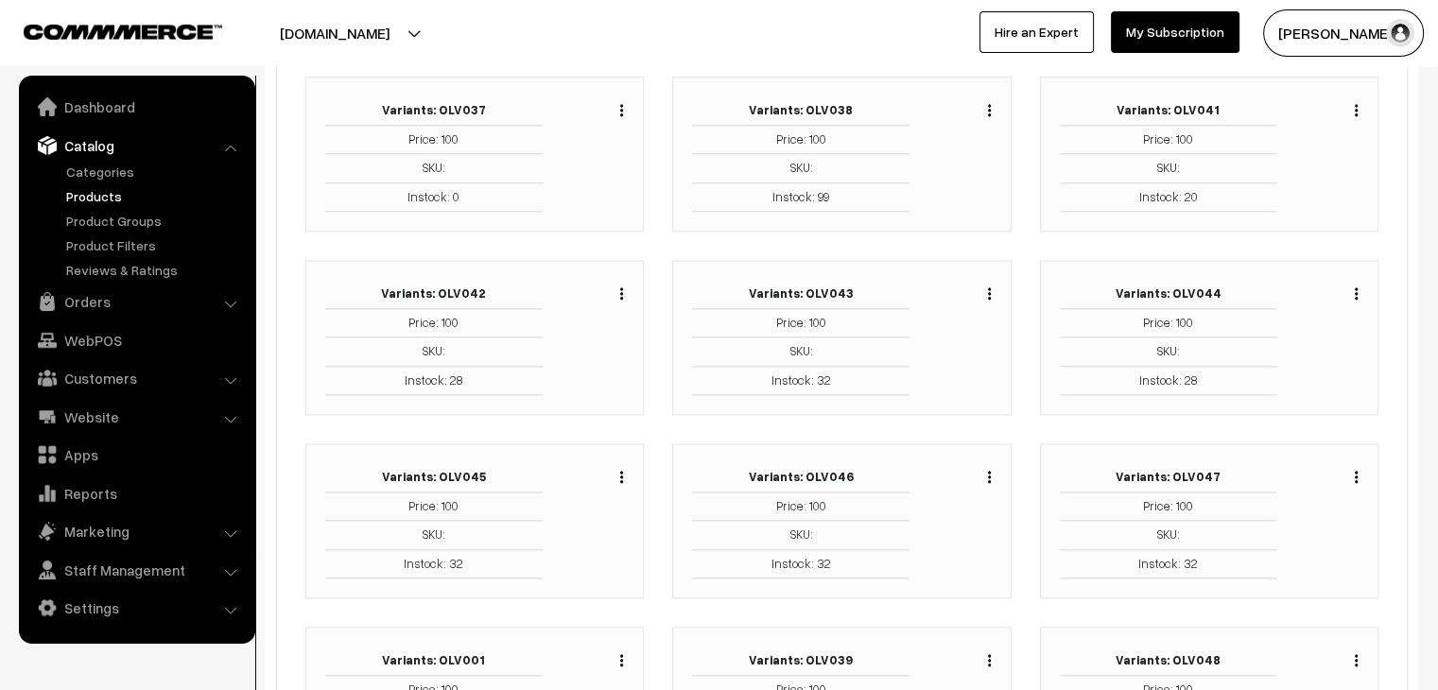
click at [114, 201] on link "Products" at bounding box center [154, 196] width 187 height 20
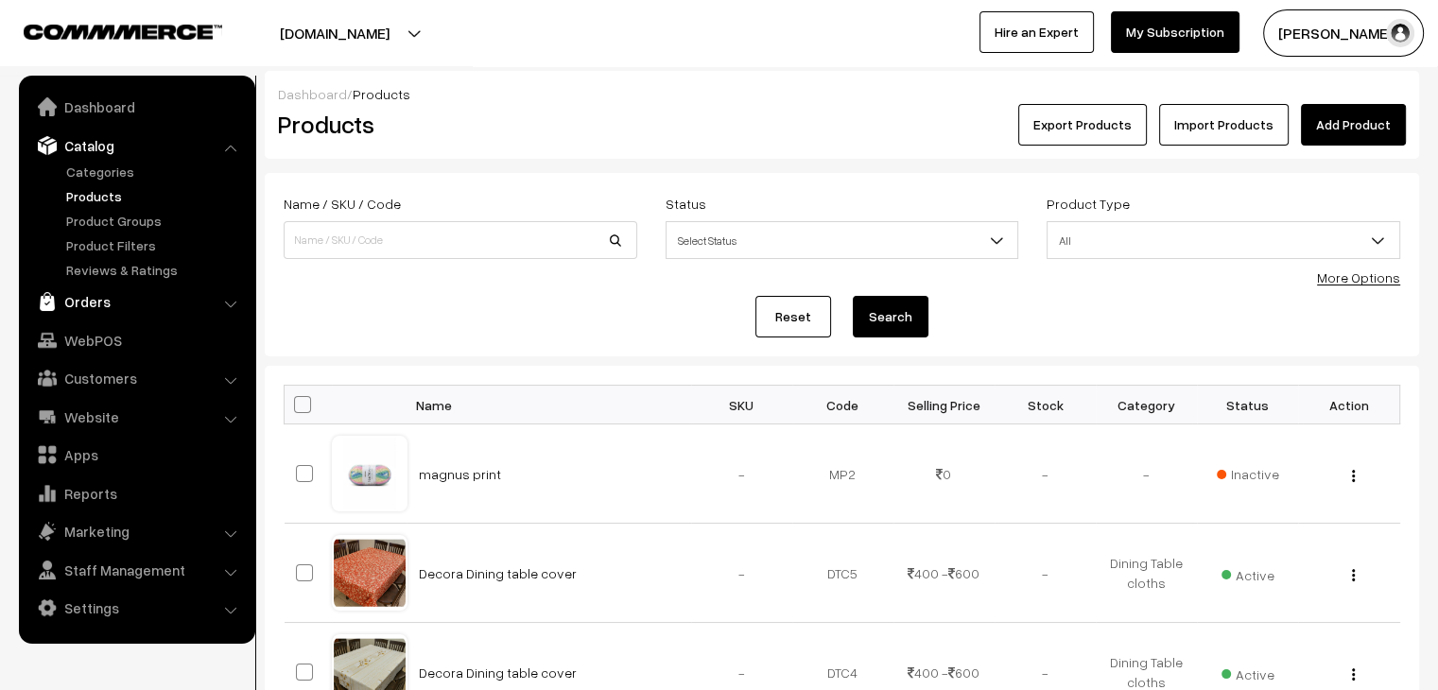
click at [115, 301] on link "Orders" at bounding box center [136, 302] width 225 height 34
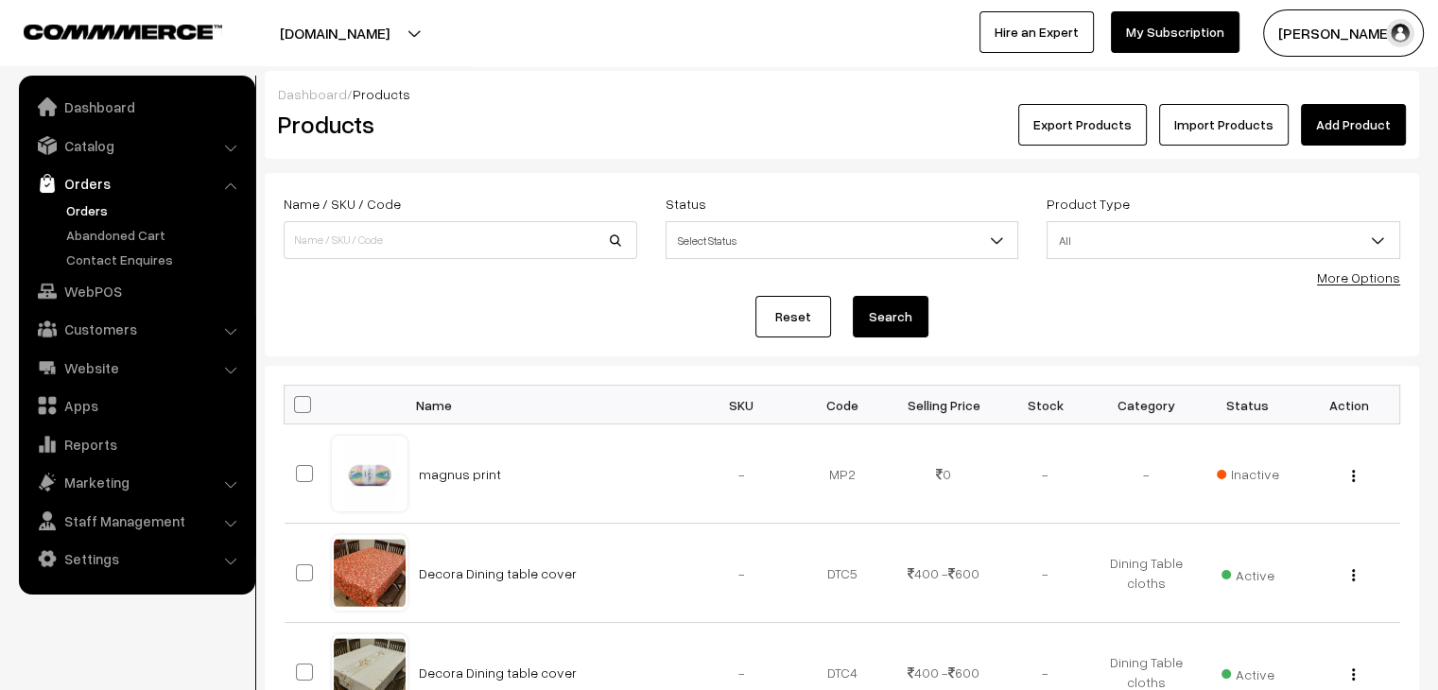
click at [92, 211] on link "Orders" at bounding box center [154, 210] width 187 height 20
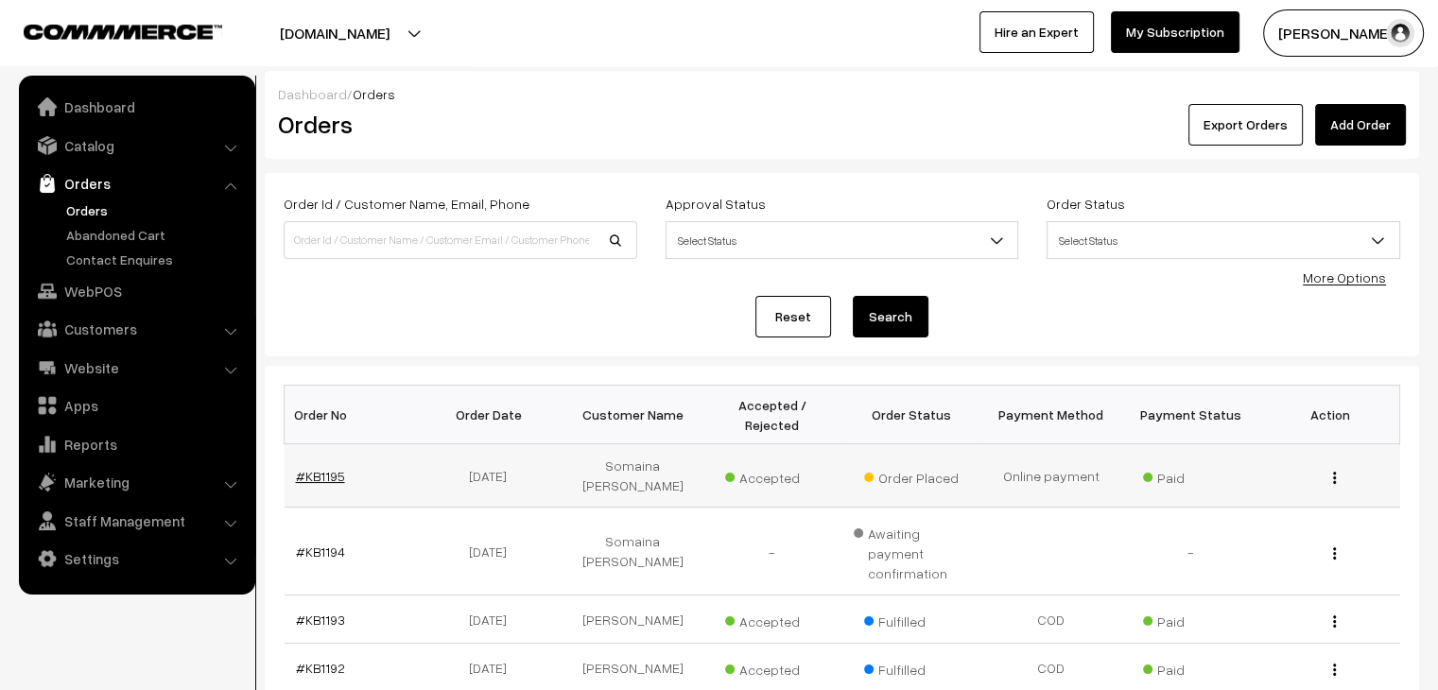
click at [313, 468] on link "#KB1195" at bounding box center [320, 476] width 49 height 16
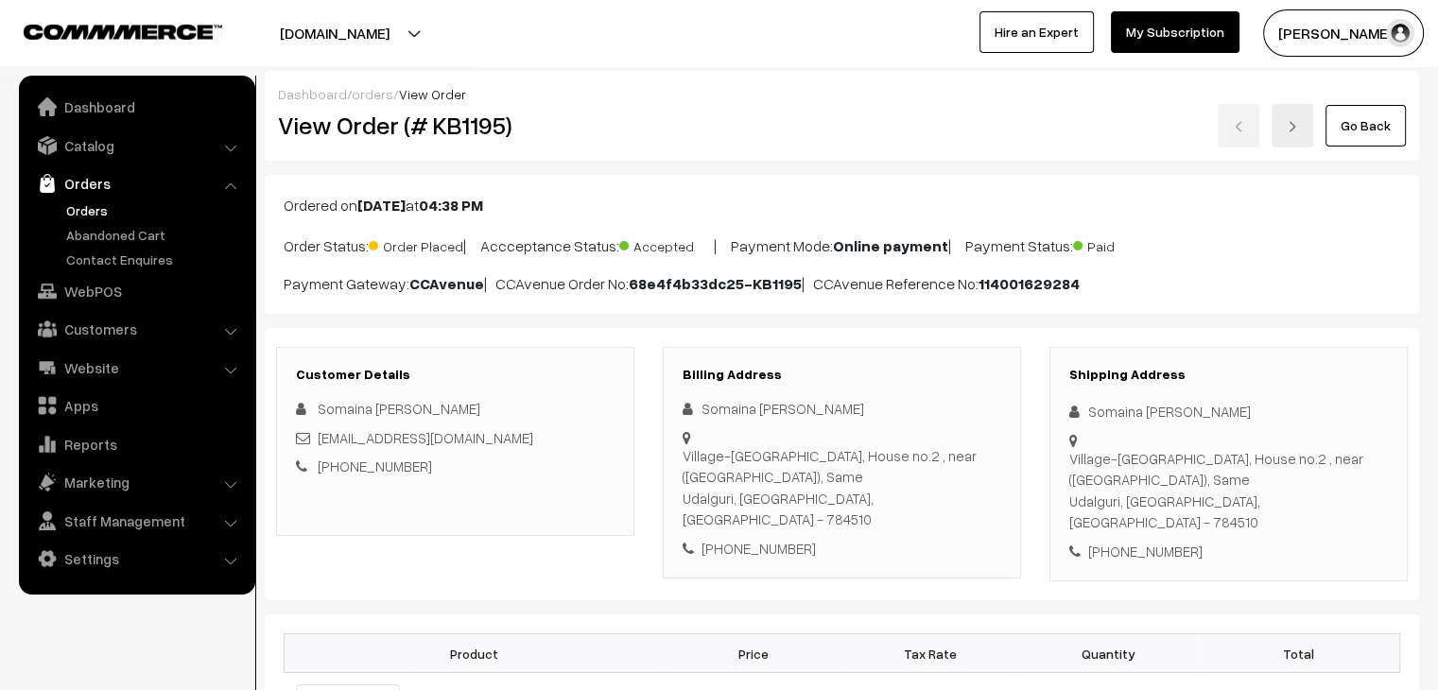
click at [104, 203] on link "Orders" at bounding box center [154, 210] width 187 height 20
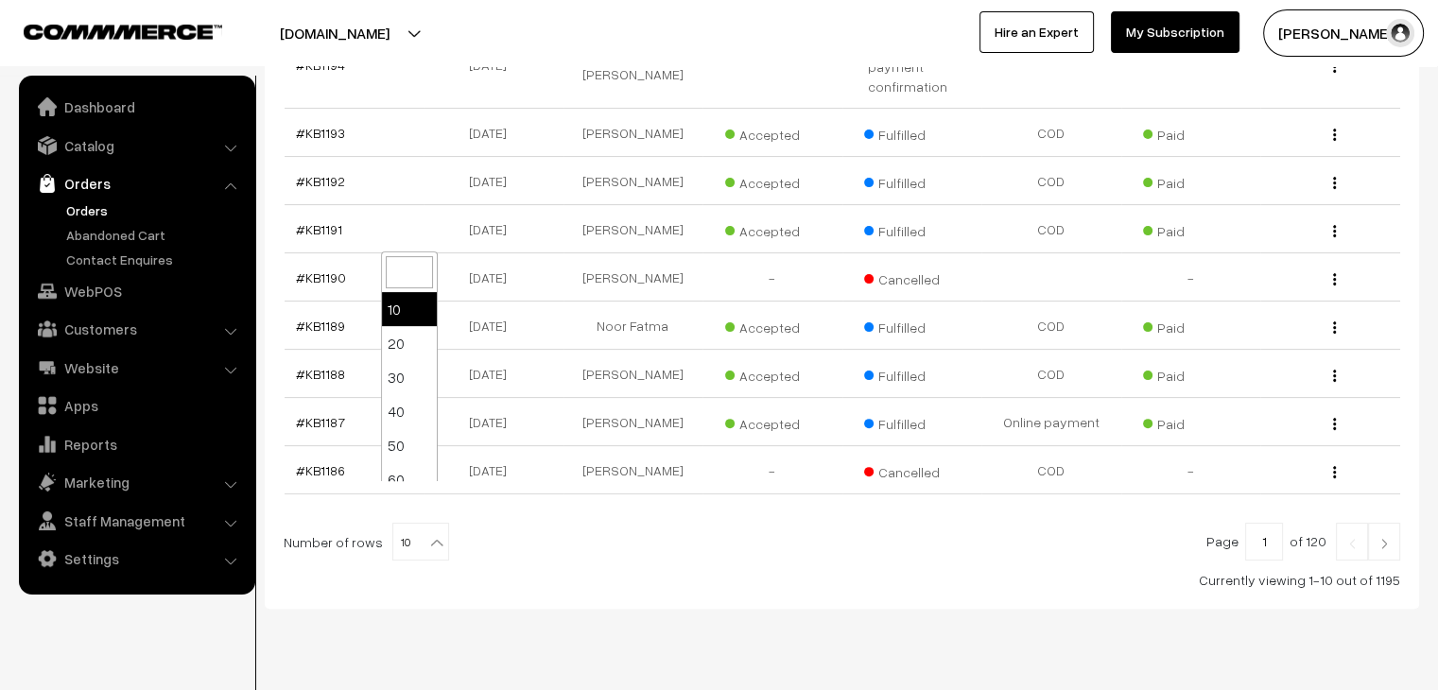
scroll to position [487, 0]
click at [427, 533] on b at bounding box center [436, 542] width 19 height 19
select select "100"
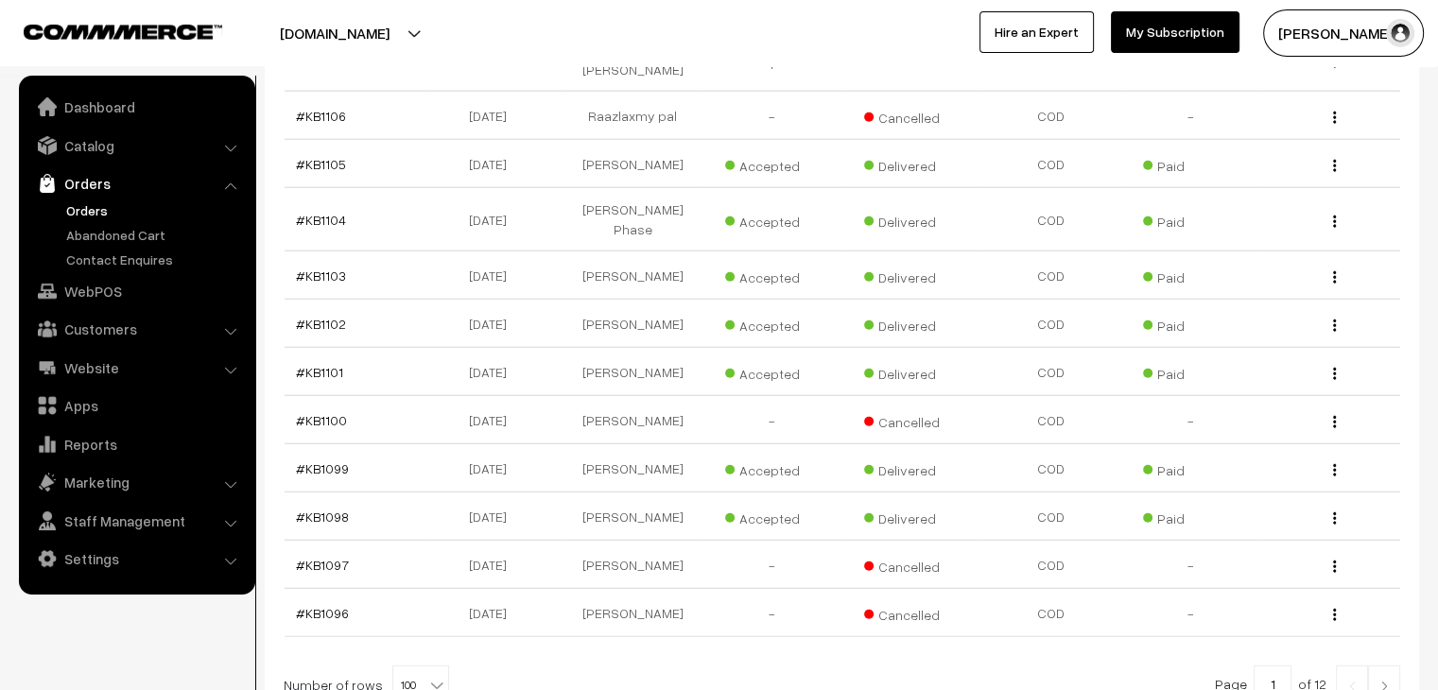
scroll to position [4899, 0]
click at [1372, 665] on link at bounding box center [1384, 684] width 32 height 38
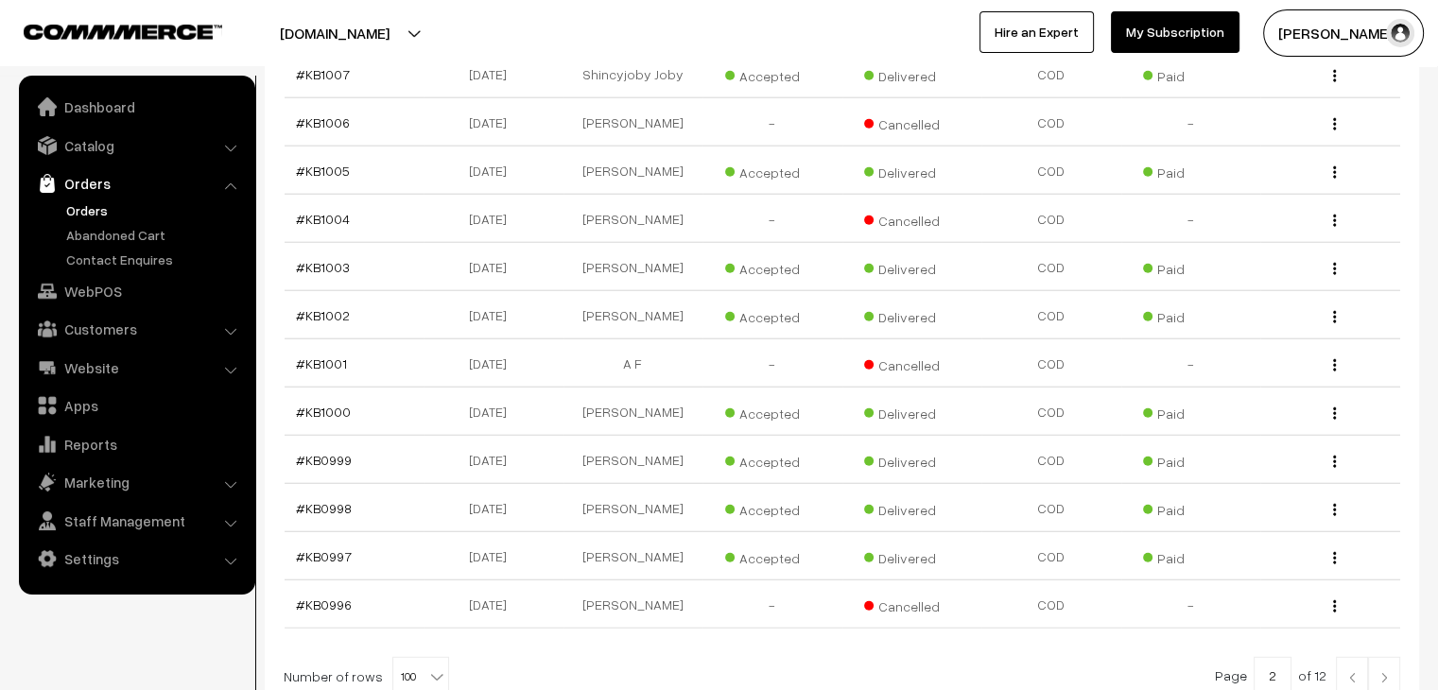
scroll to position [4787, 0]
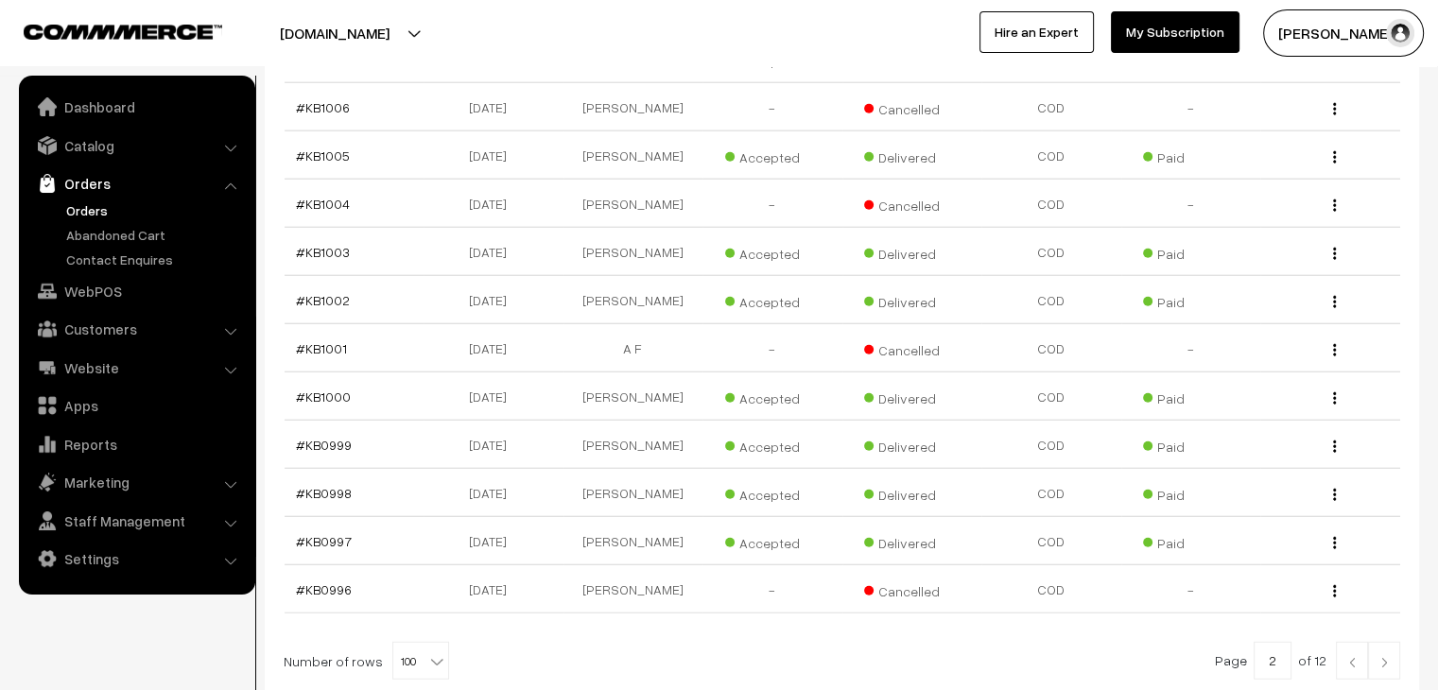
click at [1356, 657] on img at bounding box center [1351, 662] width 17 height 11
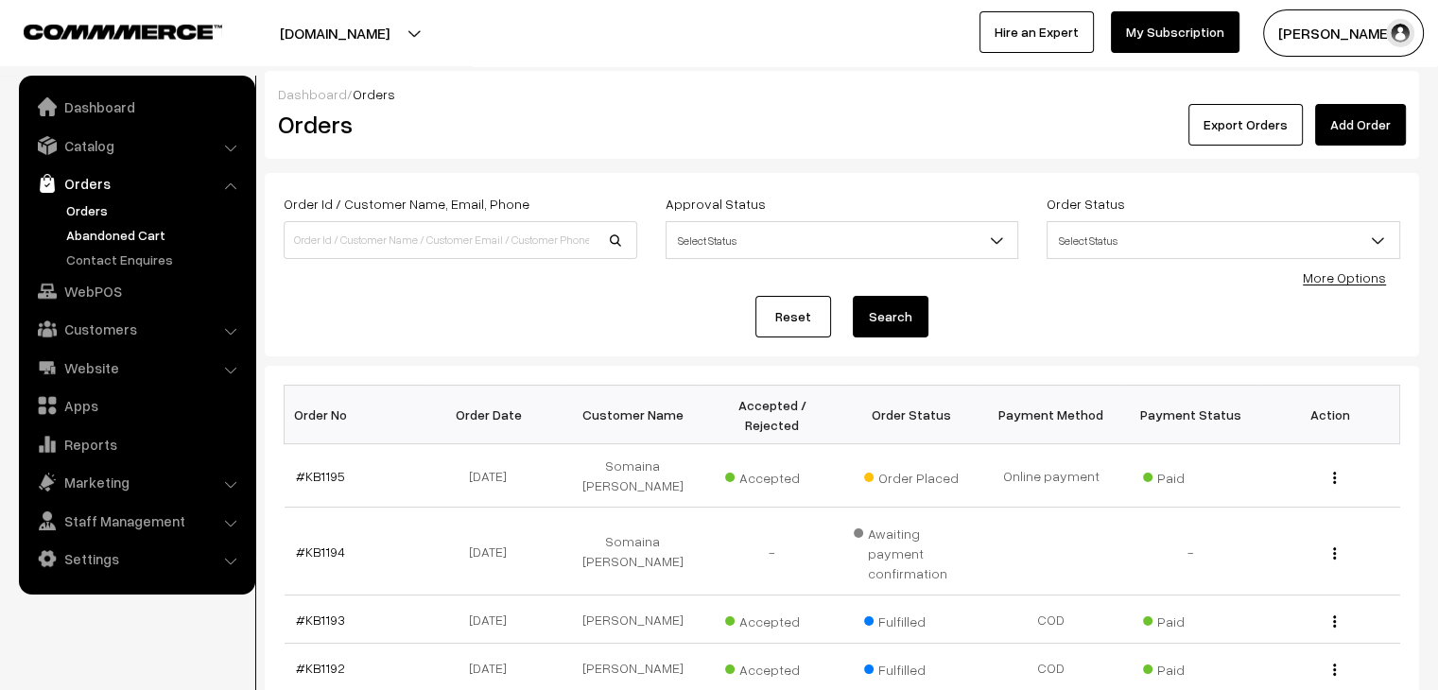
click at [98, 225] on link "Abandoned Cart" at bounding box center [154, 235] width 187 height 20
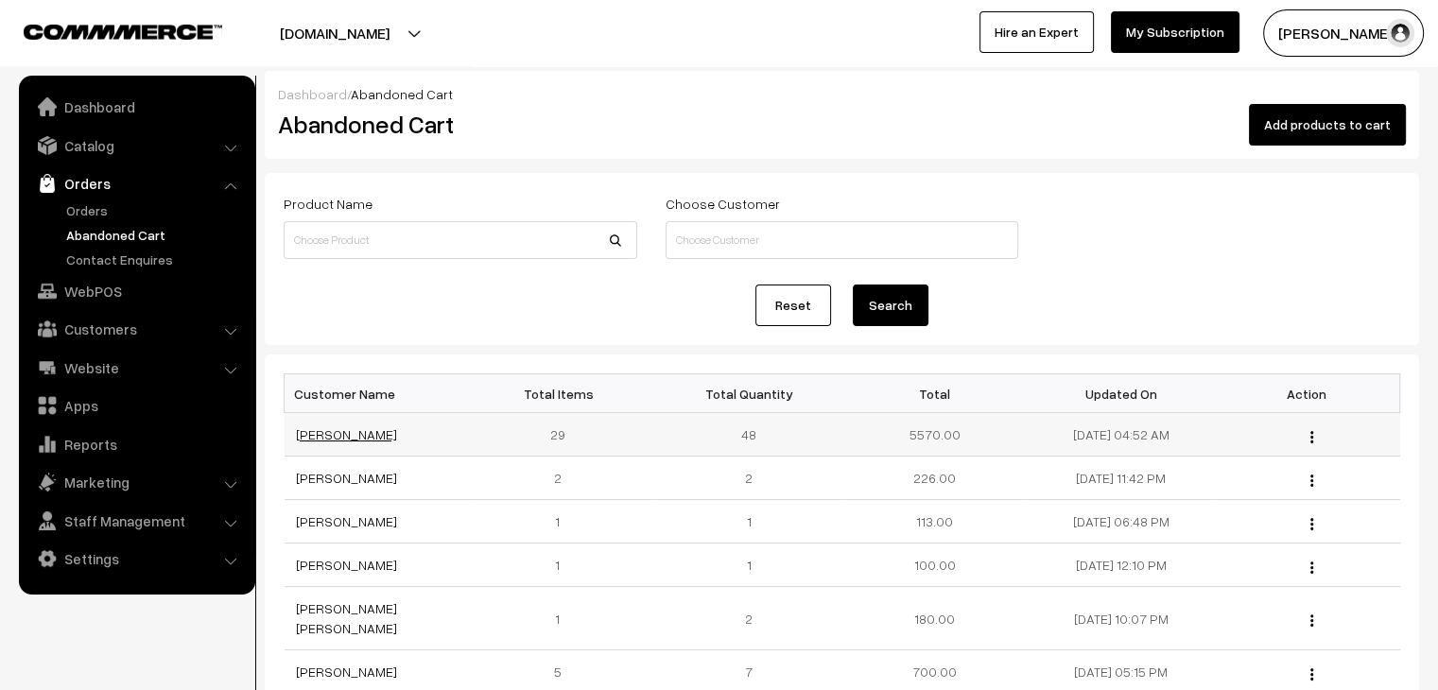
click at [377, 437] on link "Darakshan Musharraf" at bounding box center [346, 434] width 101 height 16
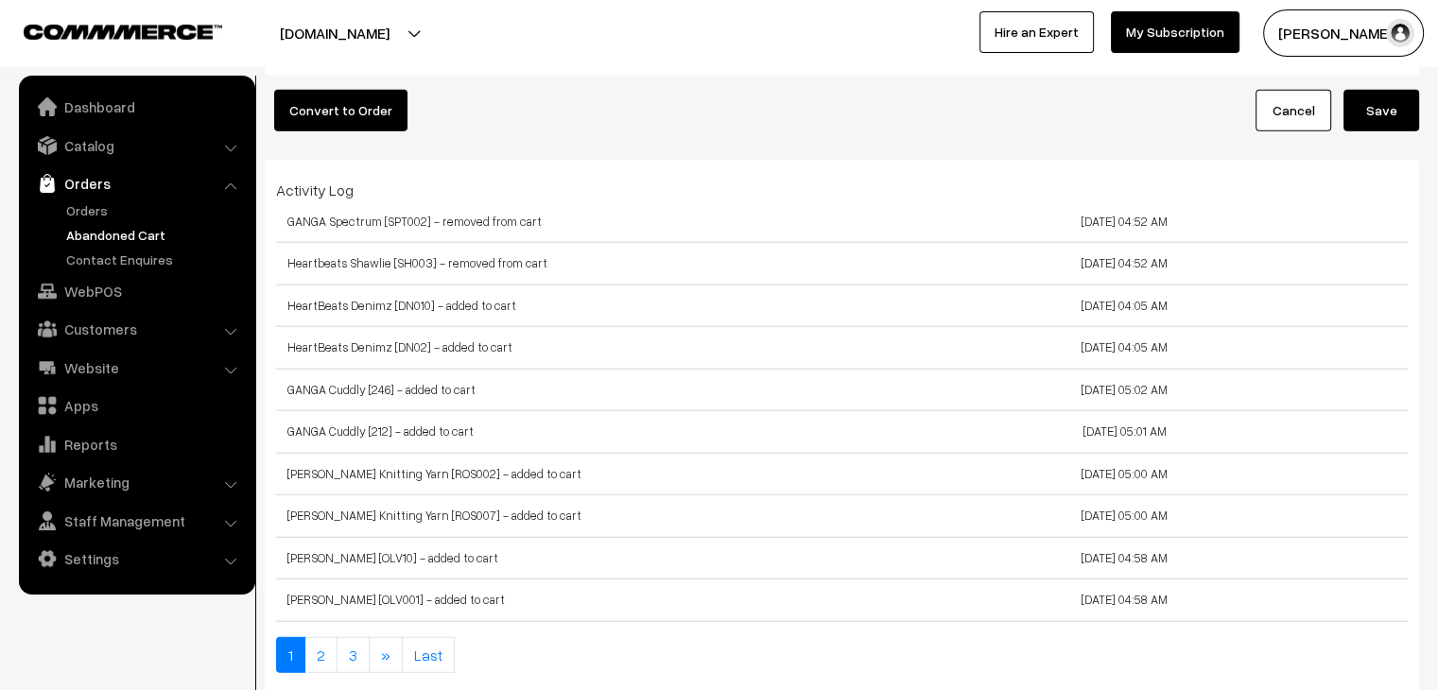
scroll to position [4629, 0]
click at [181, 214] on link "Orders" at bounding box center [154, 210] width 187 height 20
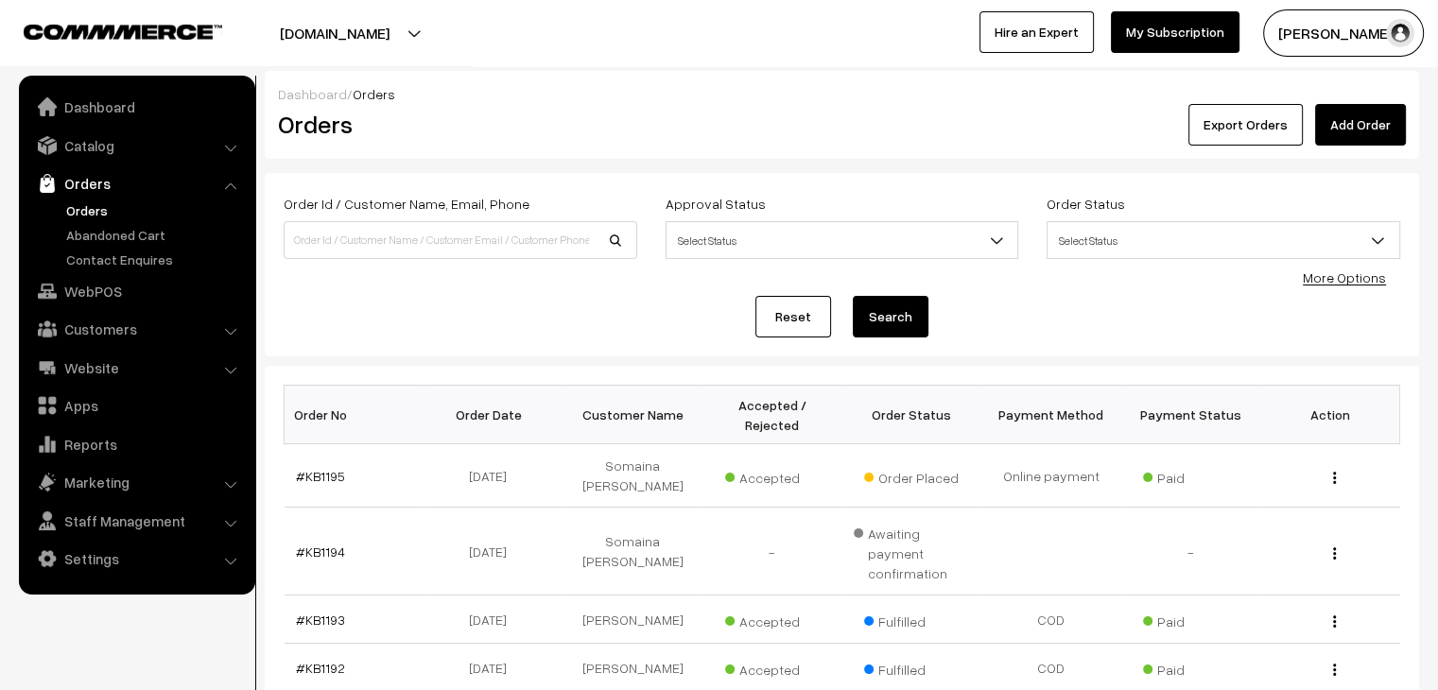
click at [87, 203] on link "Orders" at bounding box center [154, 210] width 187 height 20
click at [302, 468] on link "#KB1195" at bounding box center [320, 476] width 49 height 16
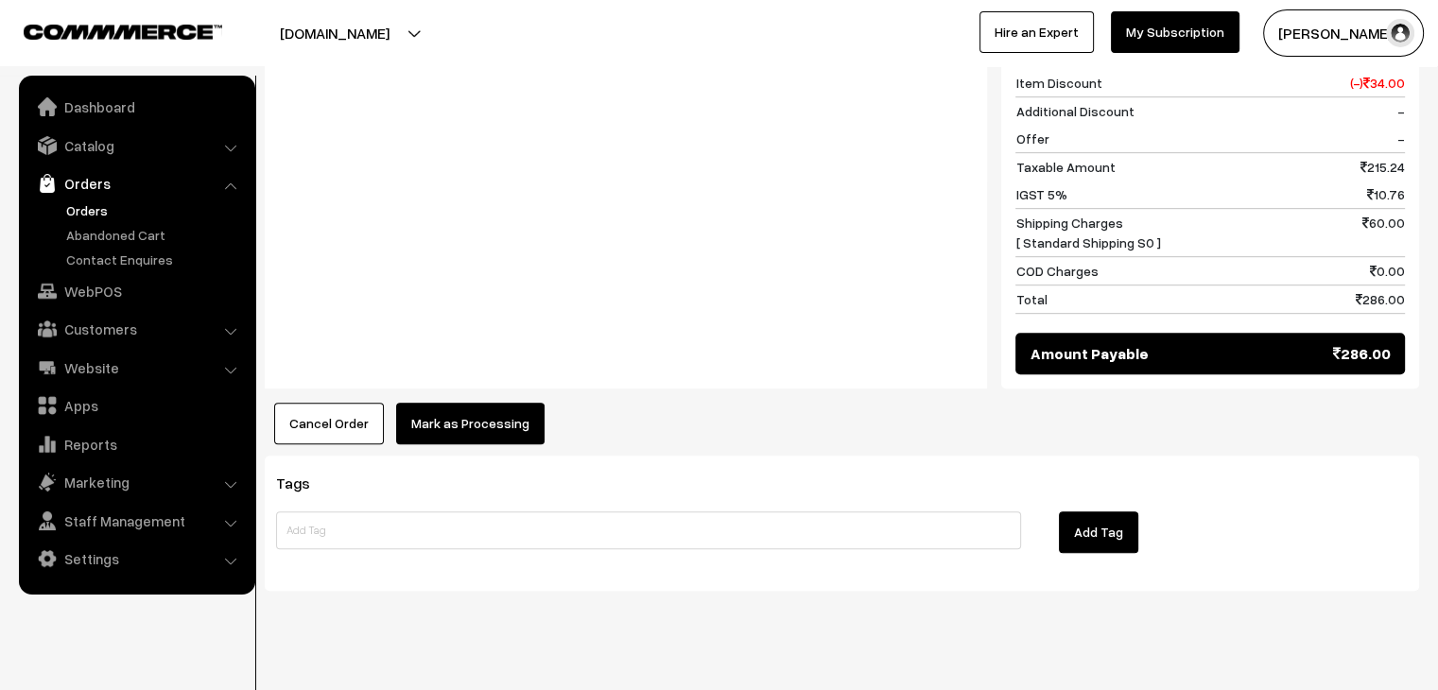
click at [96, 209] on link "Orders" at bounding box center [154, 210] width 187 height 20
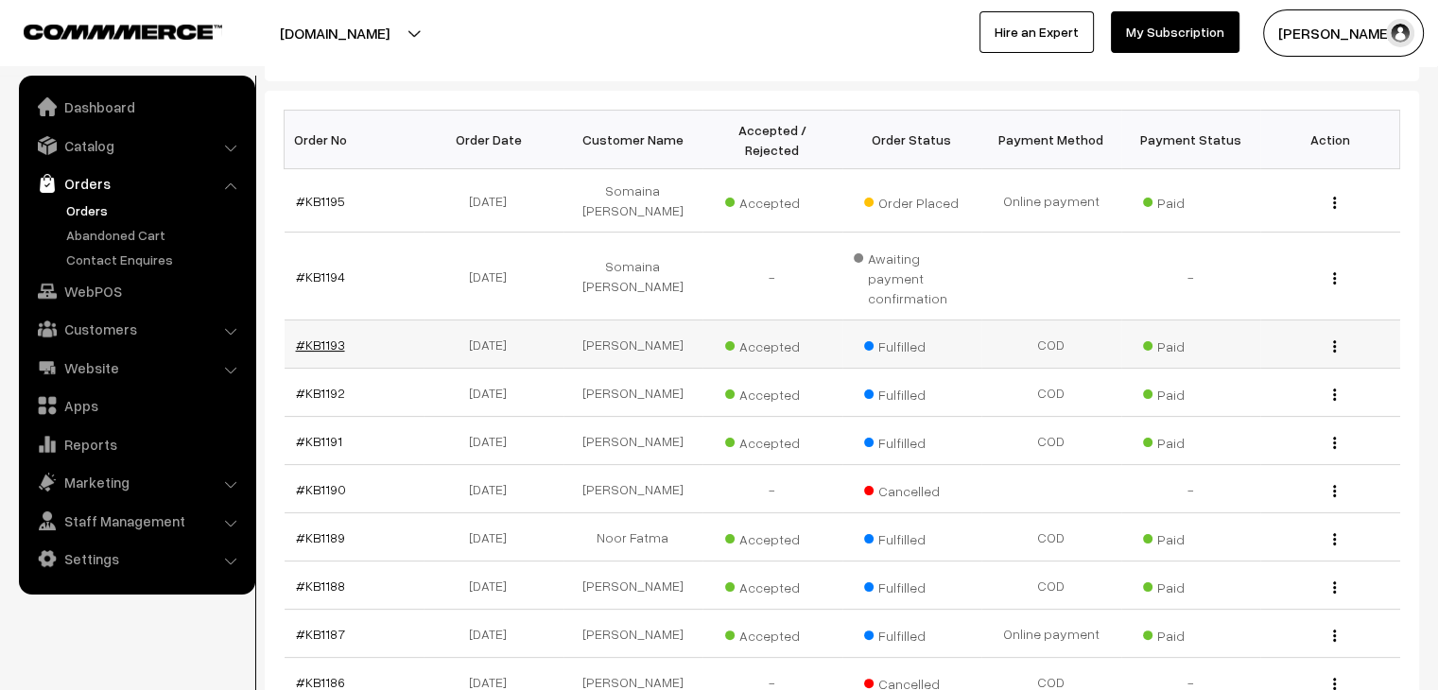
click at [319, 336] on link "#KB1193" at bounding box center [320, 344] width 49 height 16
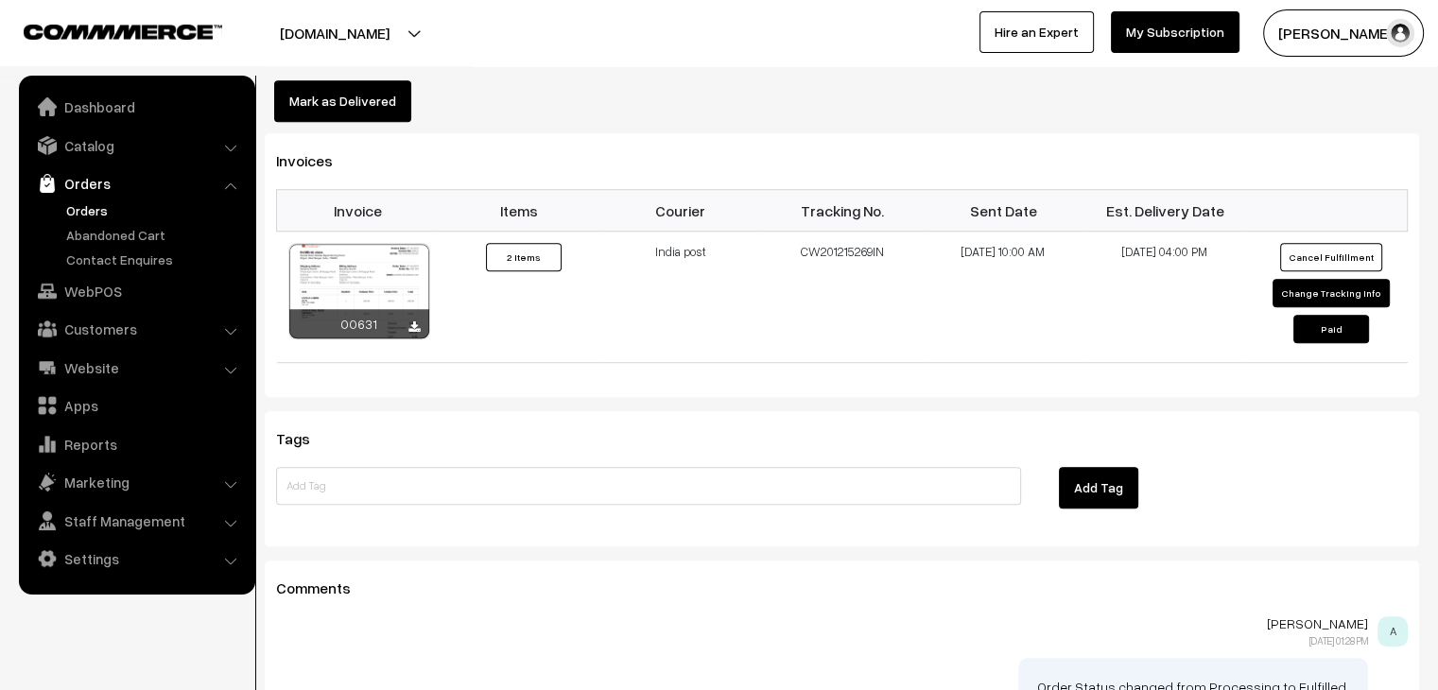
scroll to position [1291, 0]
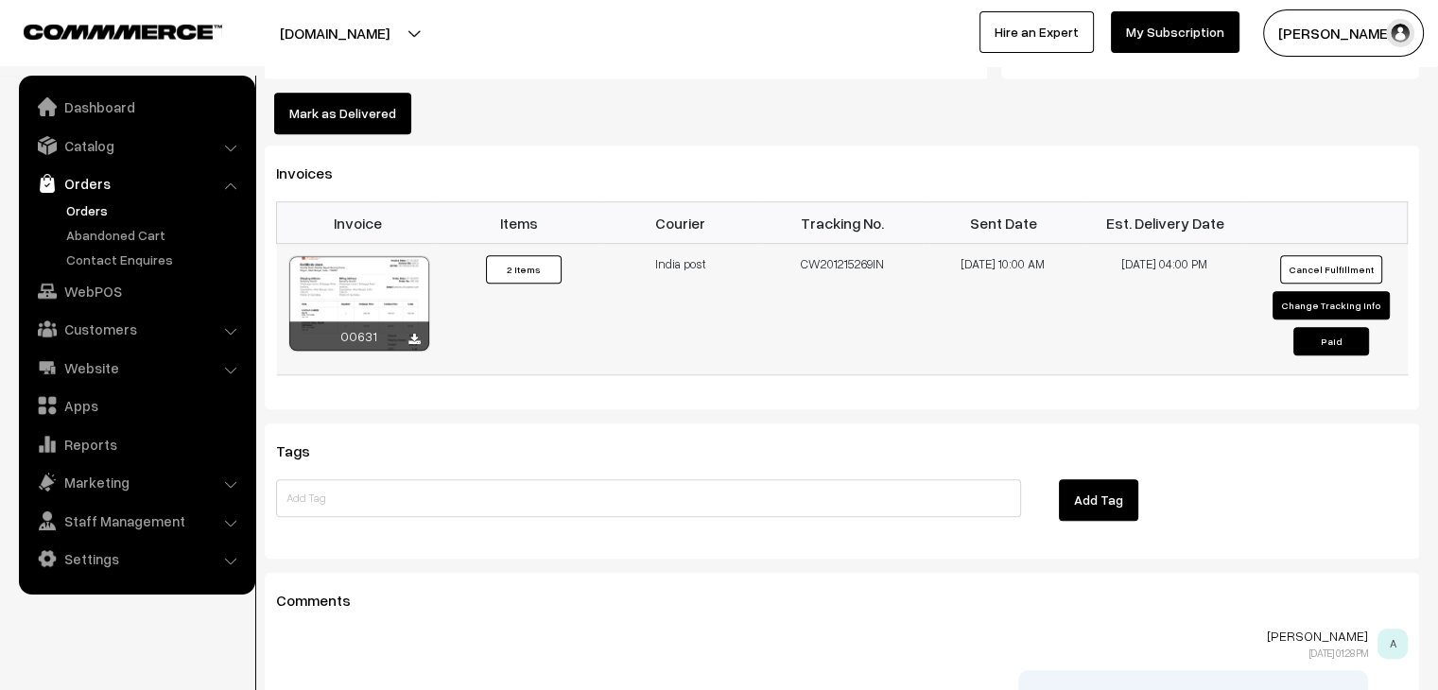
click at [403, 256] on div at bounding box center [359, 303] width 140 height 95
click at [145, 233] on link "Abandoned Cart" at bounding box center [154, 235] width 187 height 20
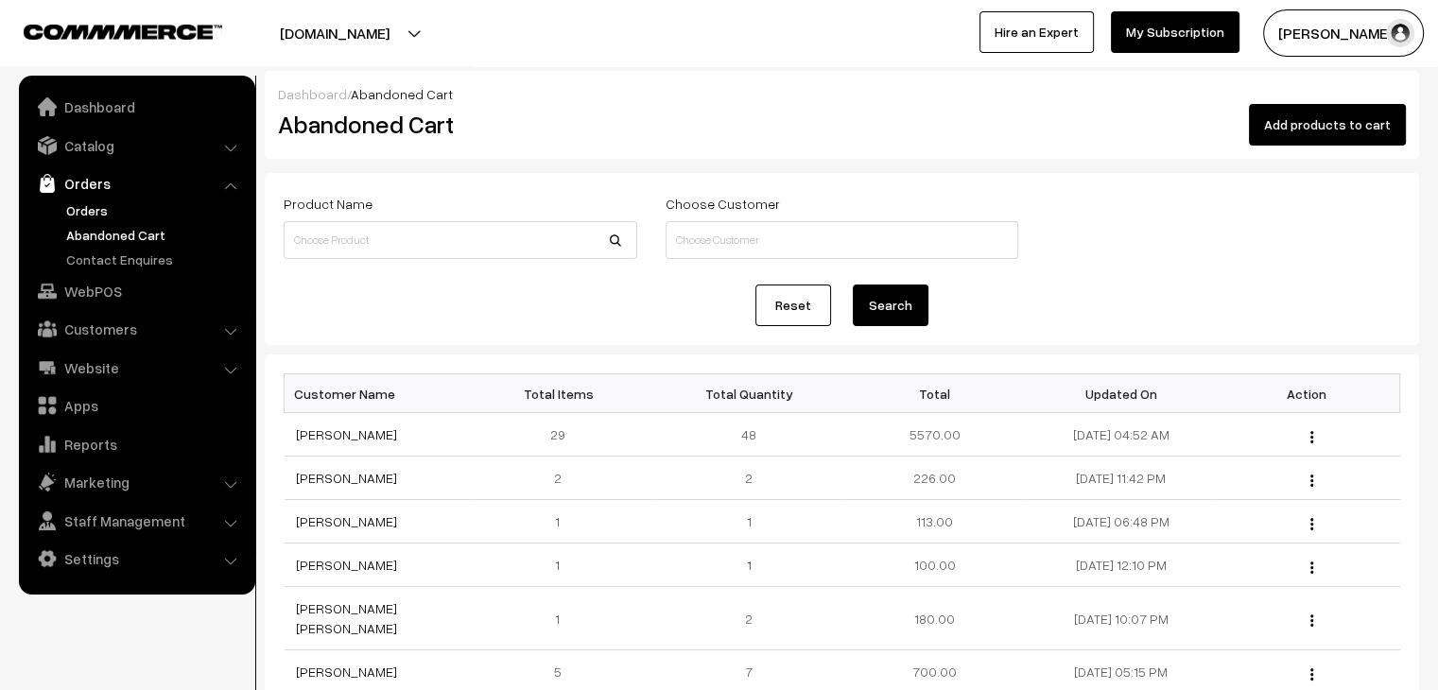
click at [90, 201] on link "Orders" at bounding box center [154, 210] width 187 height 20
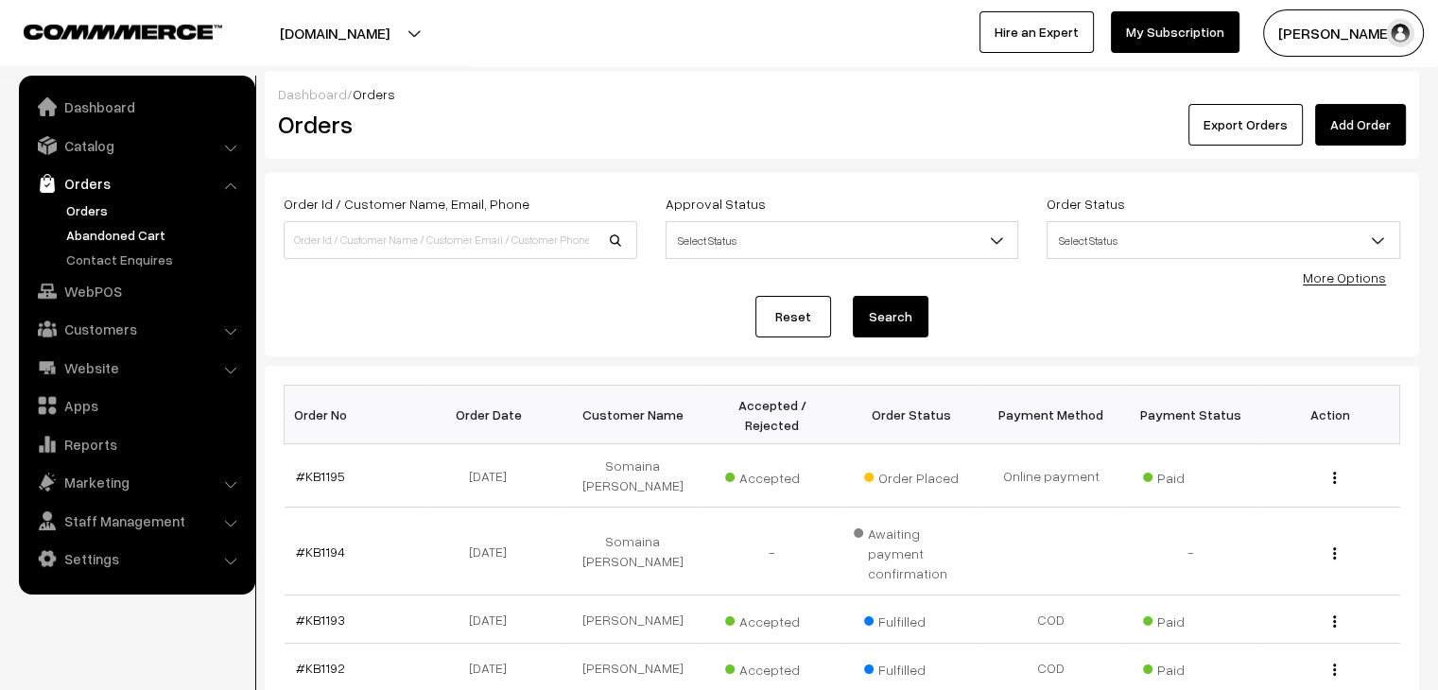
click at [183, 243] on link "Abandoned Cart" at bounding box center [154, 235] width 187 height 20
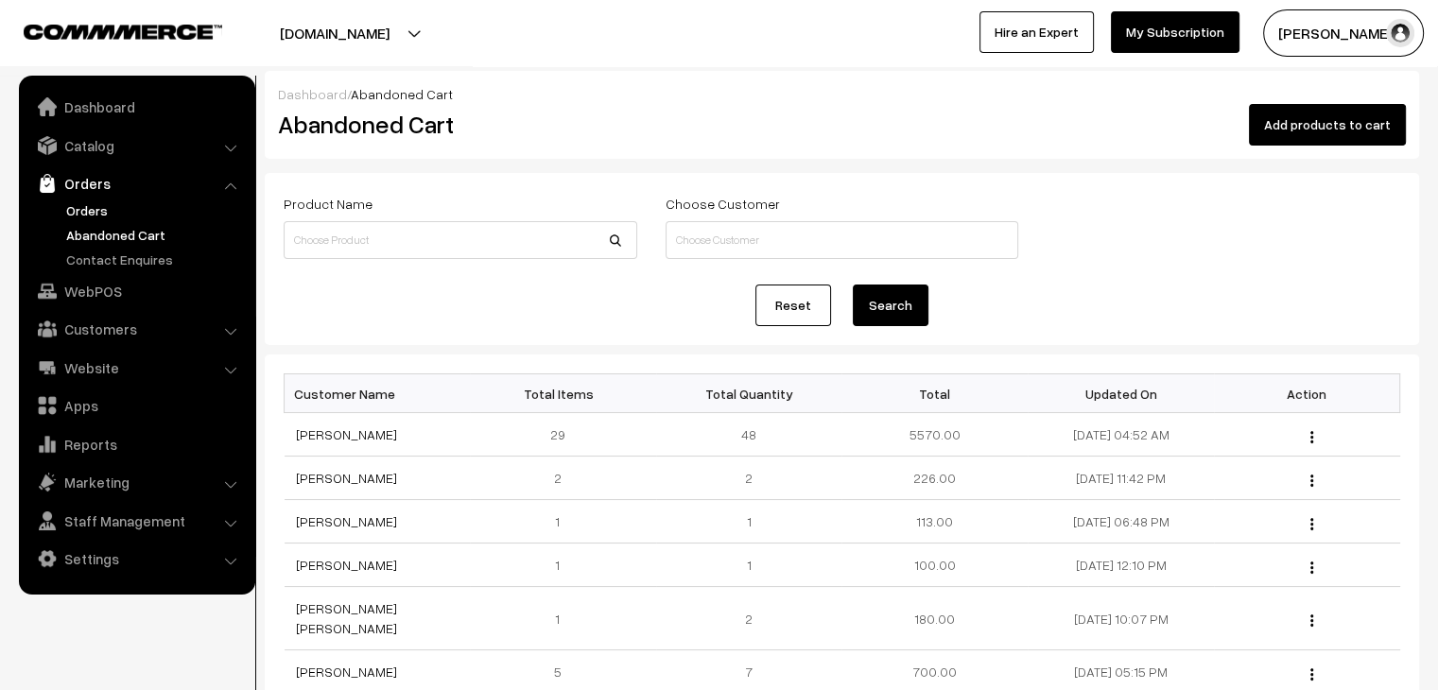
click at [137, 216] on link "Orders" at bounding box center [154, 210] width 187 height 20
